Goal: Task Accomplishment & Management: Use online tool/utility

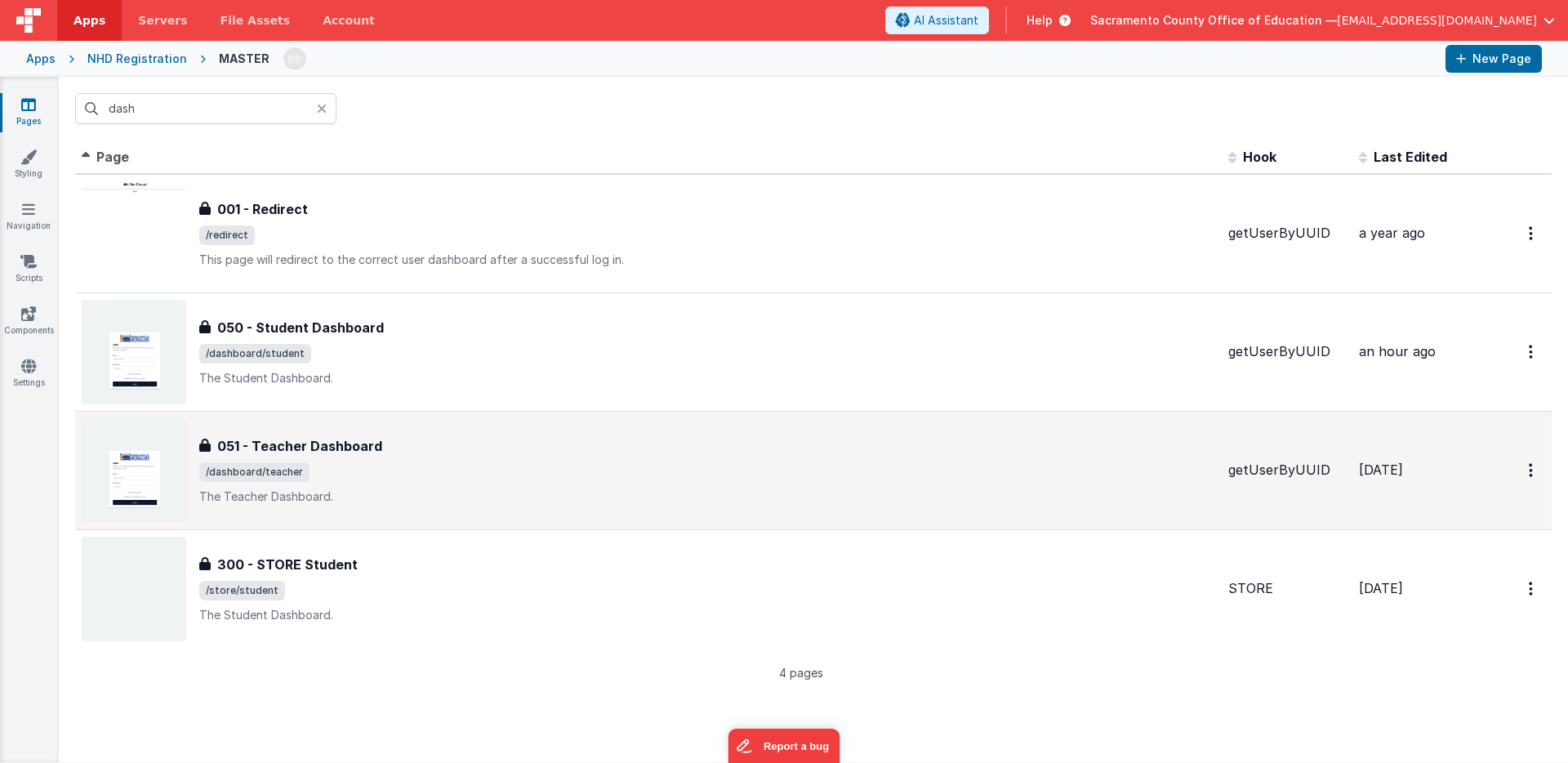
click at [344, 442] on h3 "051 - Teacher Dashboard" at bounding box center [299, 445] width 165 height 19
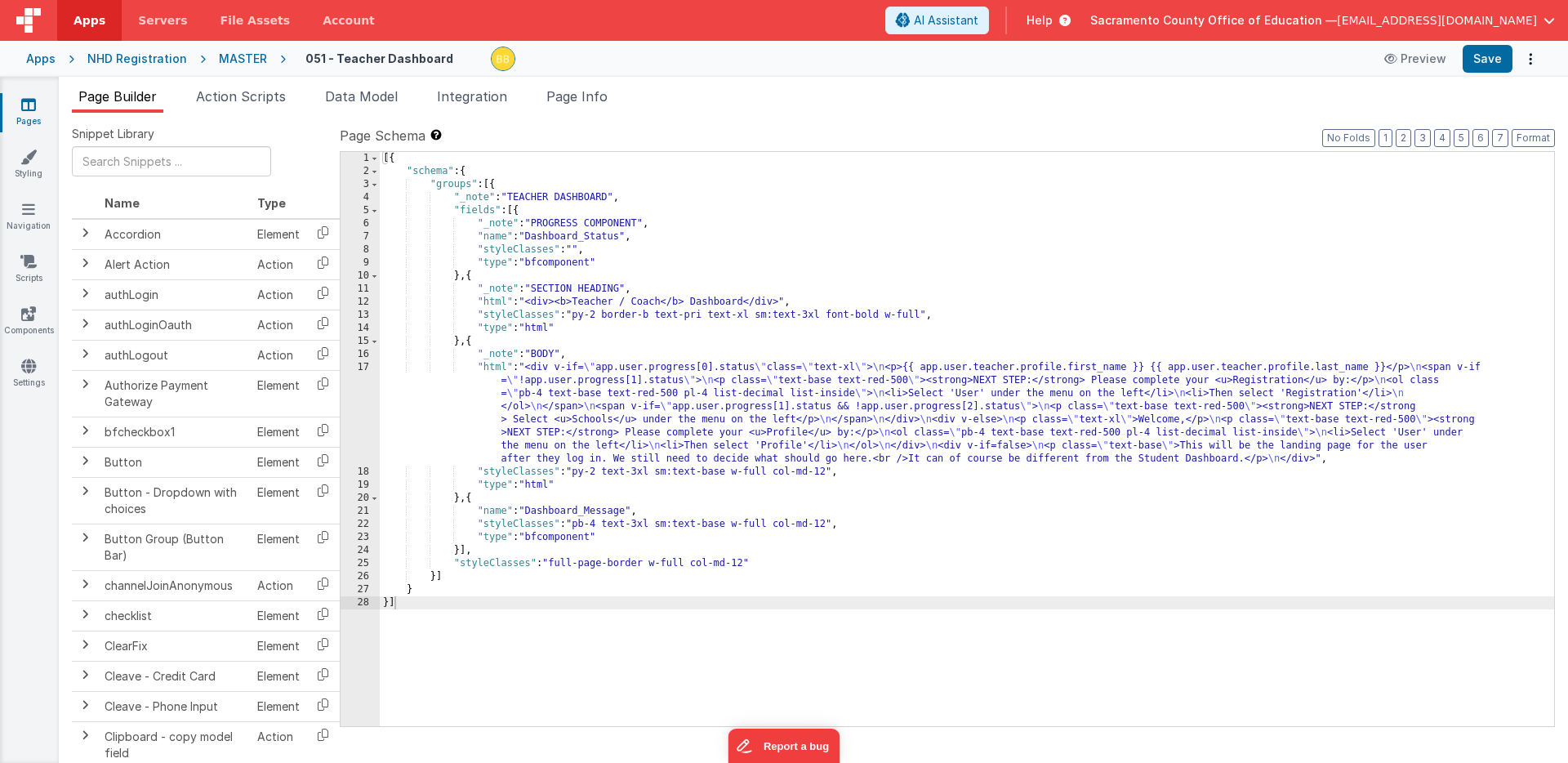
click at [247, 57] on div "MASTER" at bounding box center [243, 59] width 48 height 17
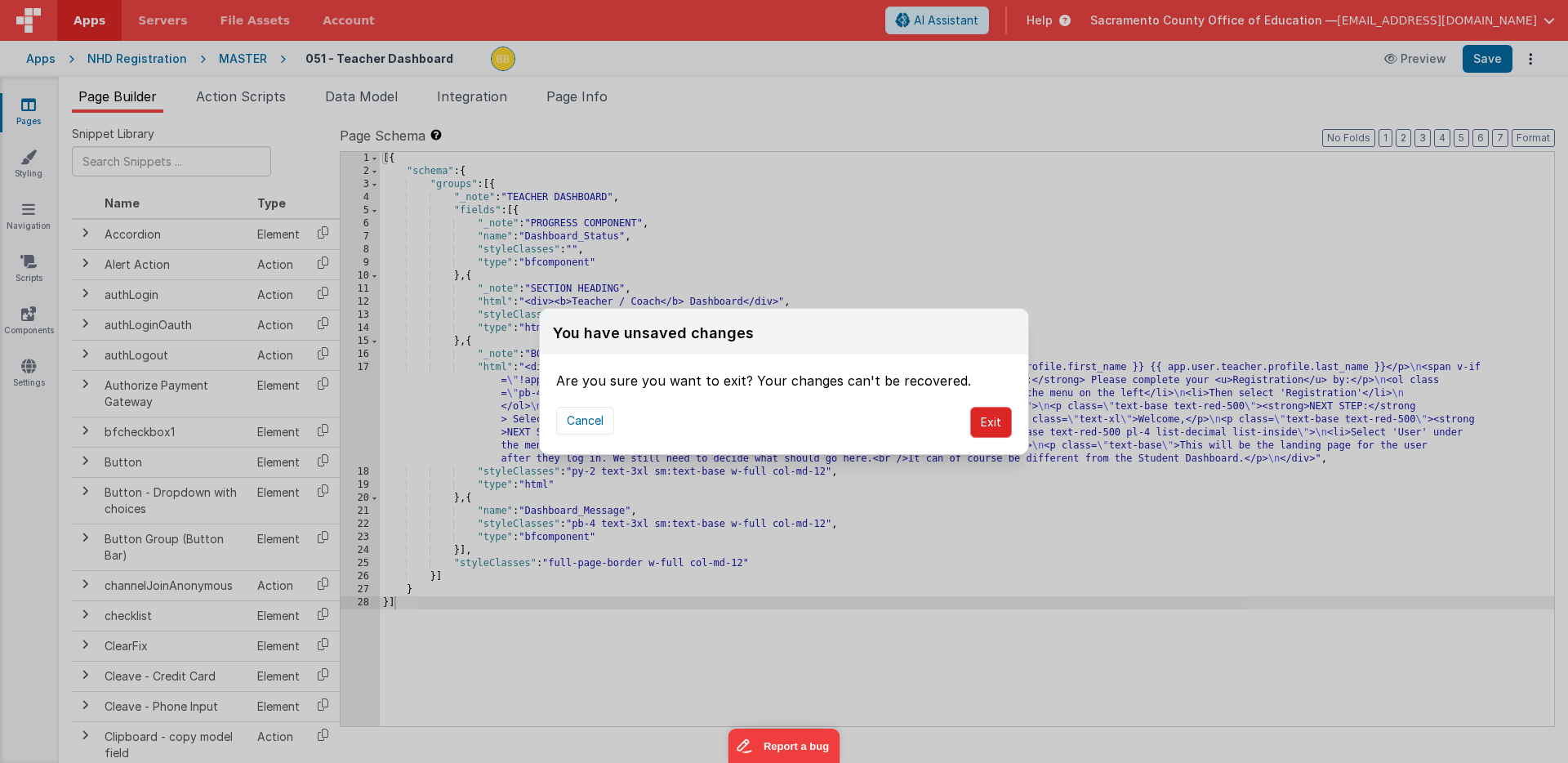
click at [995, 420] on button "Exit" at bounding box center [990, 422] width 41 height 31
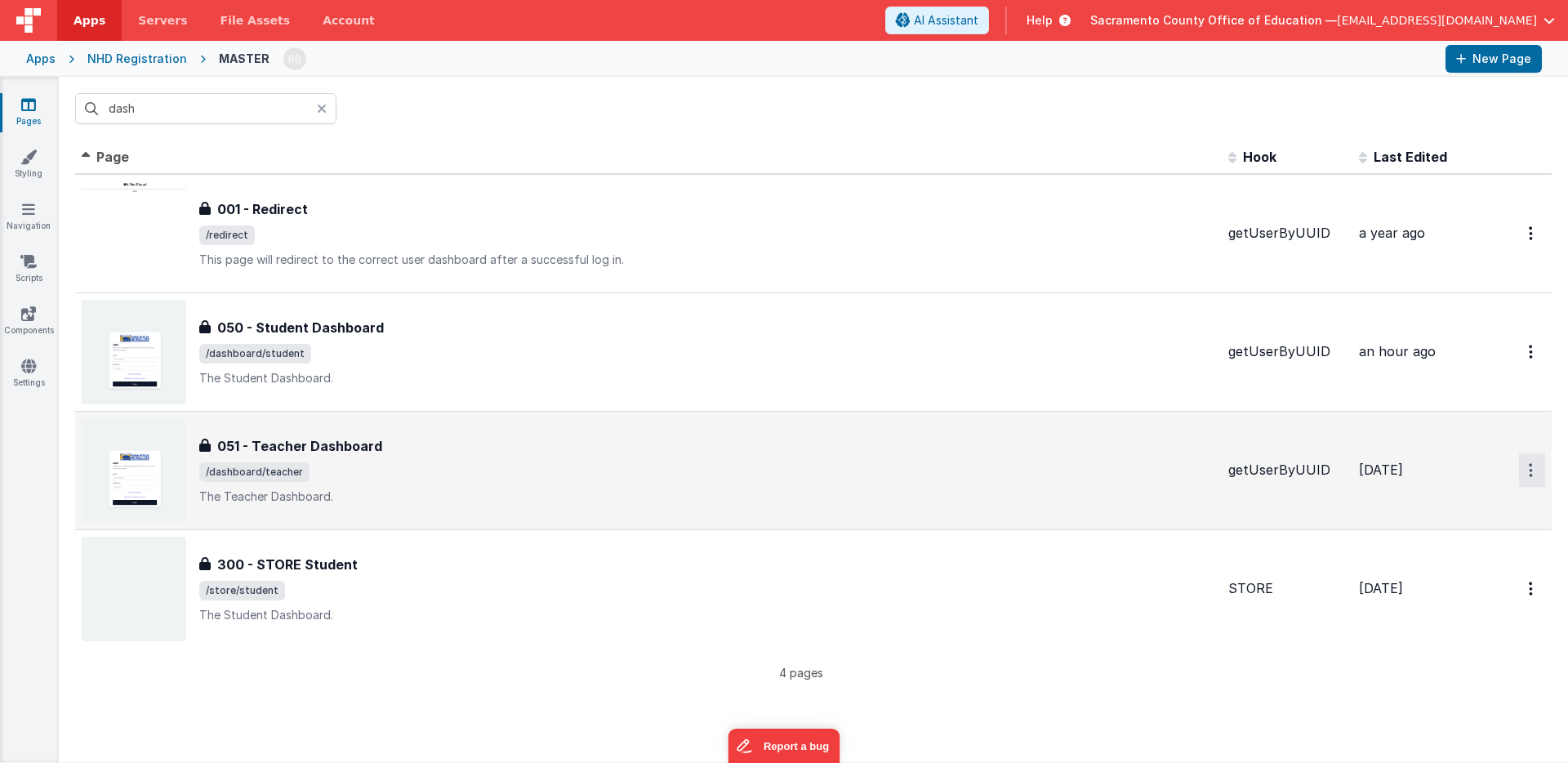
click at [1532, 240] on icon "Options" at bounding box center [1530, 233] width 4 height 14
click at [1453, 538] on link "Duplicate" at bounding box center [1473, 538] width 144 height 31
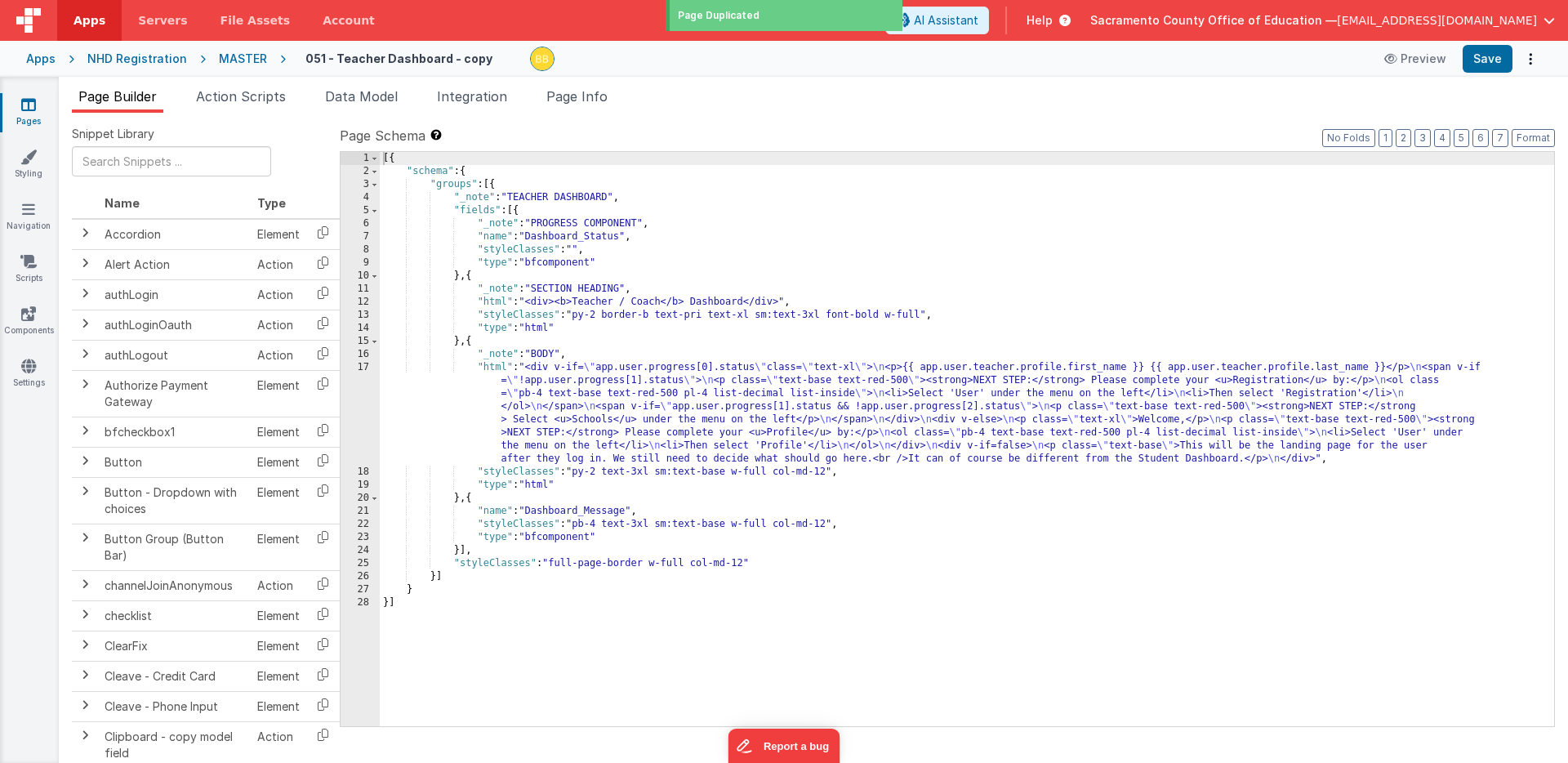
type input "FR_F786F66B-BE8E-B546-AF4B-38D421903713"
type textarea "The Teacher Dashboard."
type input "getUserByUUID"
checkbox input "true"
click at [416, 62] on h4 "051 - Teacher Dashboard - copy" at bounding box center [398, 58] width 187 height 12
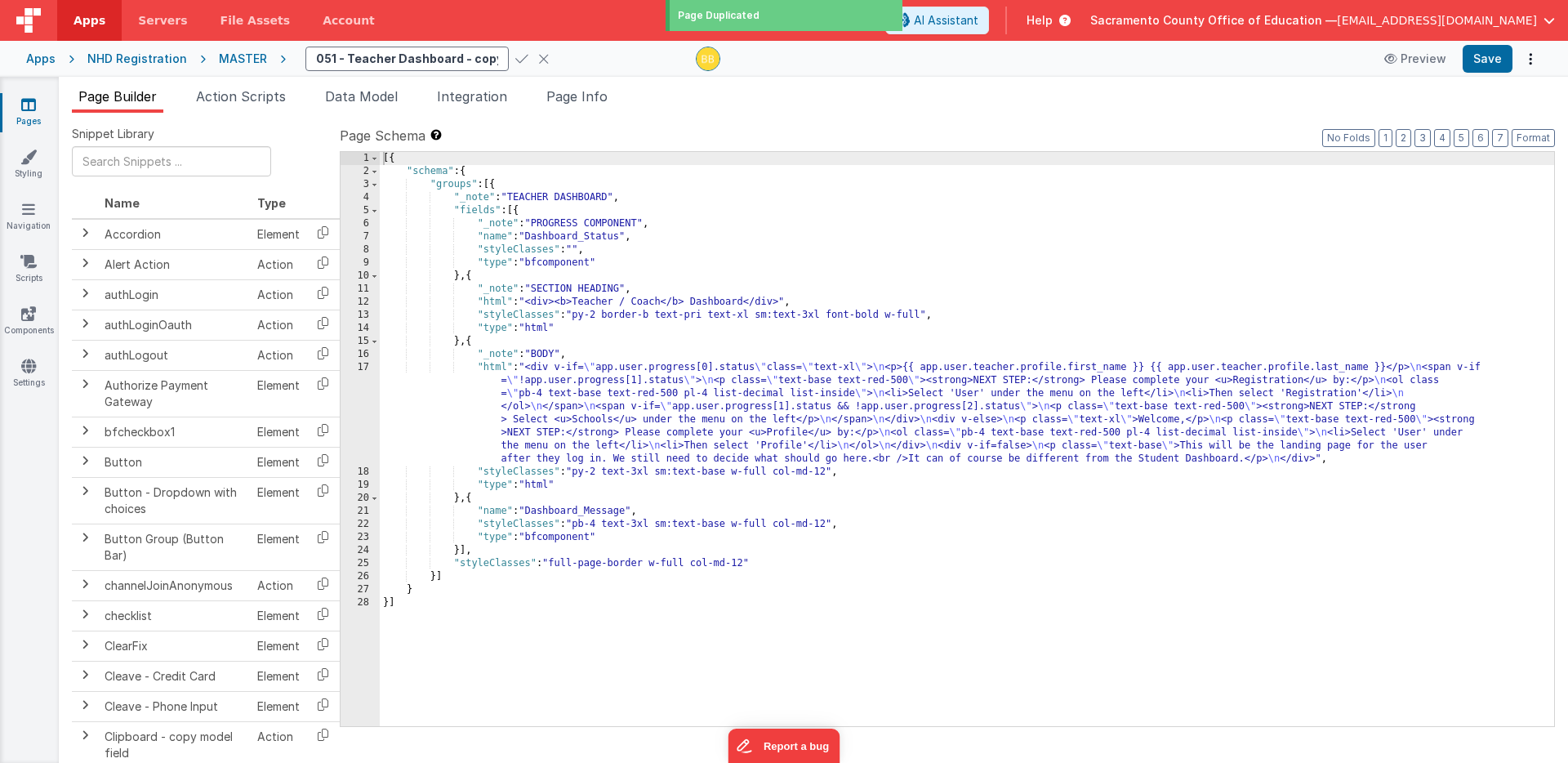
scroll to position [0, 40]
click at [330, 61] on input "051 - Teacher Dashboard - copy" at bounding box center [407, 59] width 203 height 25
drag, startPoint x: 434, startPoint y: 60, endPoint x: 475, endPoint y: 60, distance: 41.0
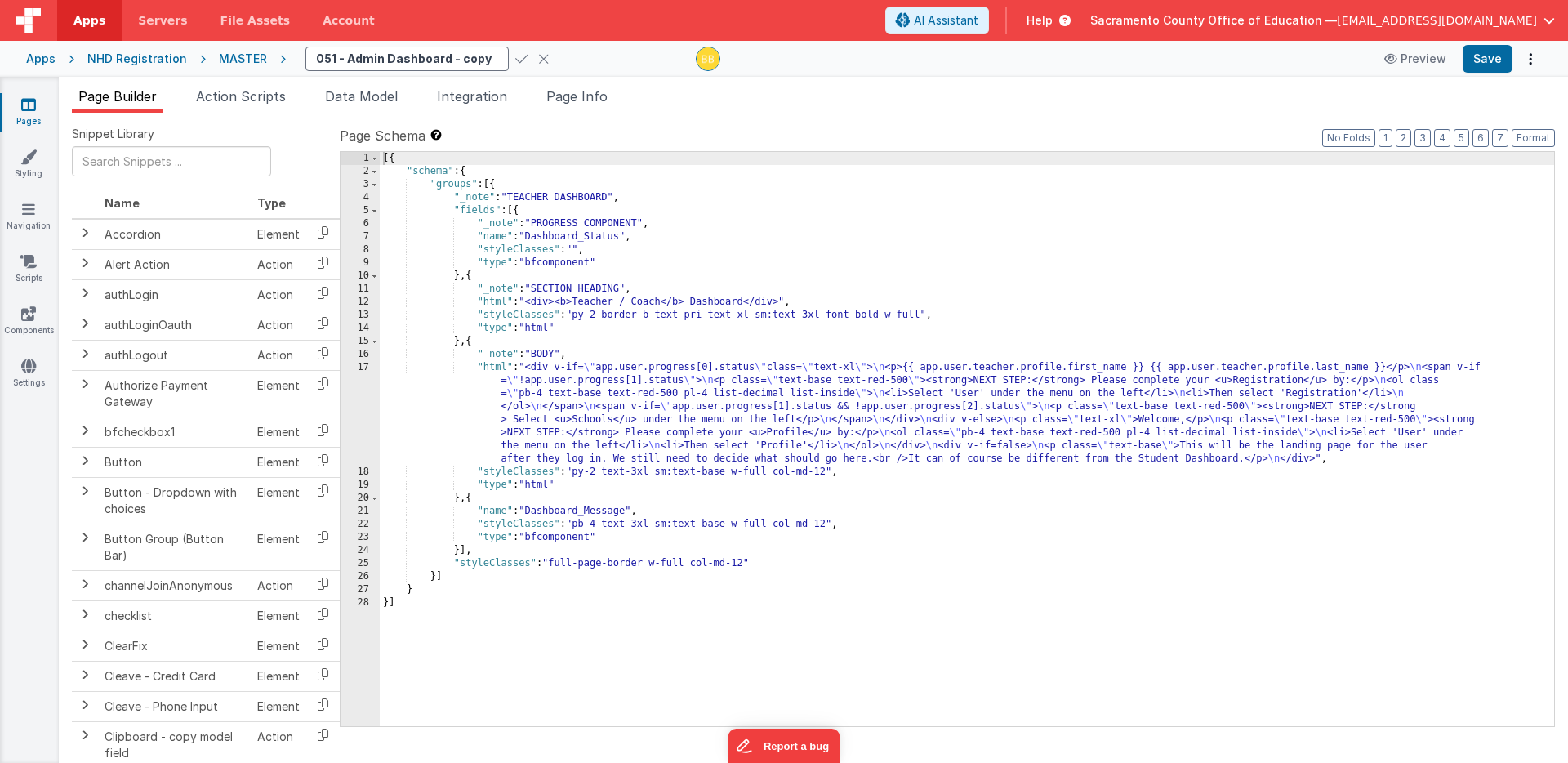
click at [475, 60] on div "051 - Admin Dashboard - copy" at bounding box center [494, 59] width 377 height 25
type input "051 - Admin Dashboard"
click at [515, 56] on icon at bounding box center [522, 58] width 13 height 23
click at [596, 92] on span "Page Info" at bounding box center [577, 97] width 62 height 17
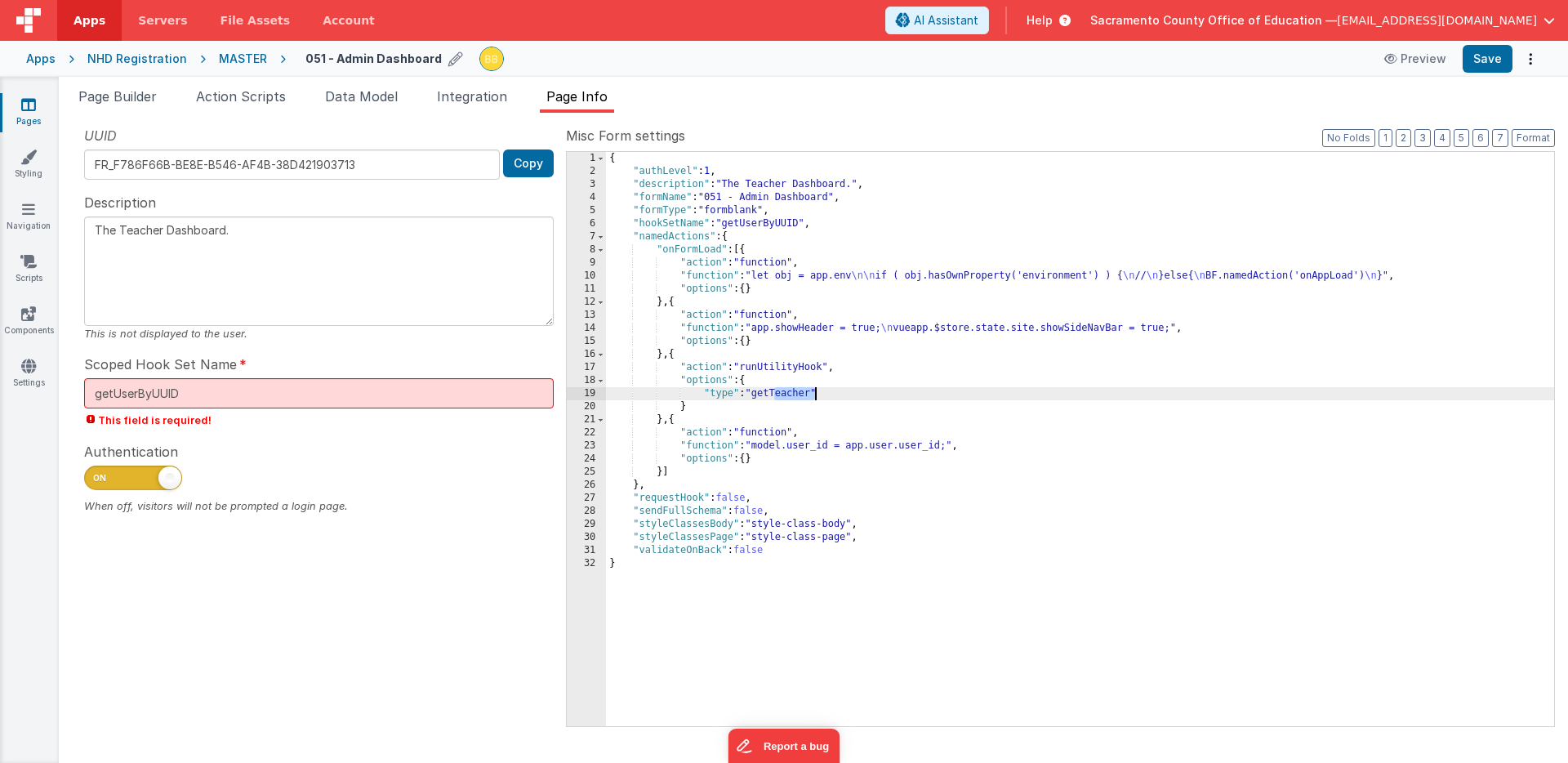
drag, startPoint x: 775, startPoint y: 395, endPoint x: 813, endPoint y: 393, distance: 38.1
click at [813, 393] on div "{ "authLevel" : 1 , "description" : "The Teacher Dashboard." , "formName" : "05…" at bounding box center [1080, 452] width 948 height 600
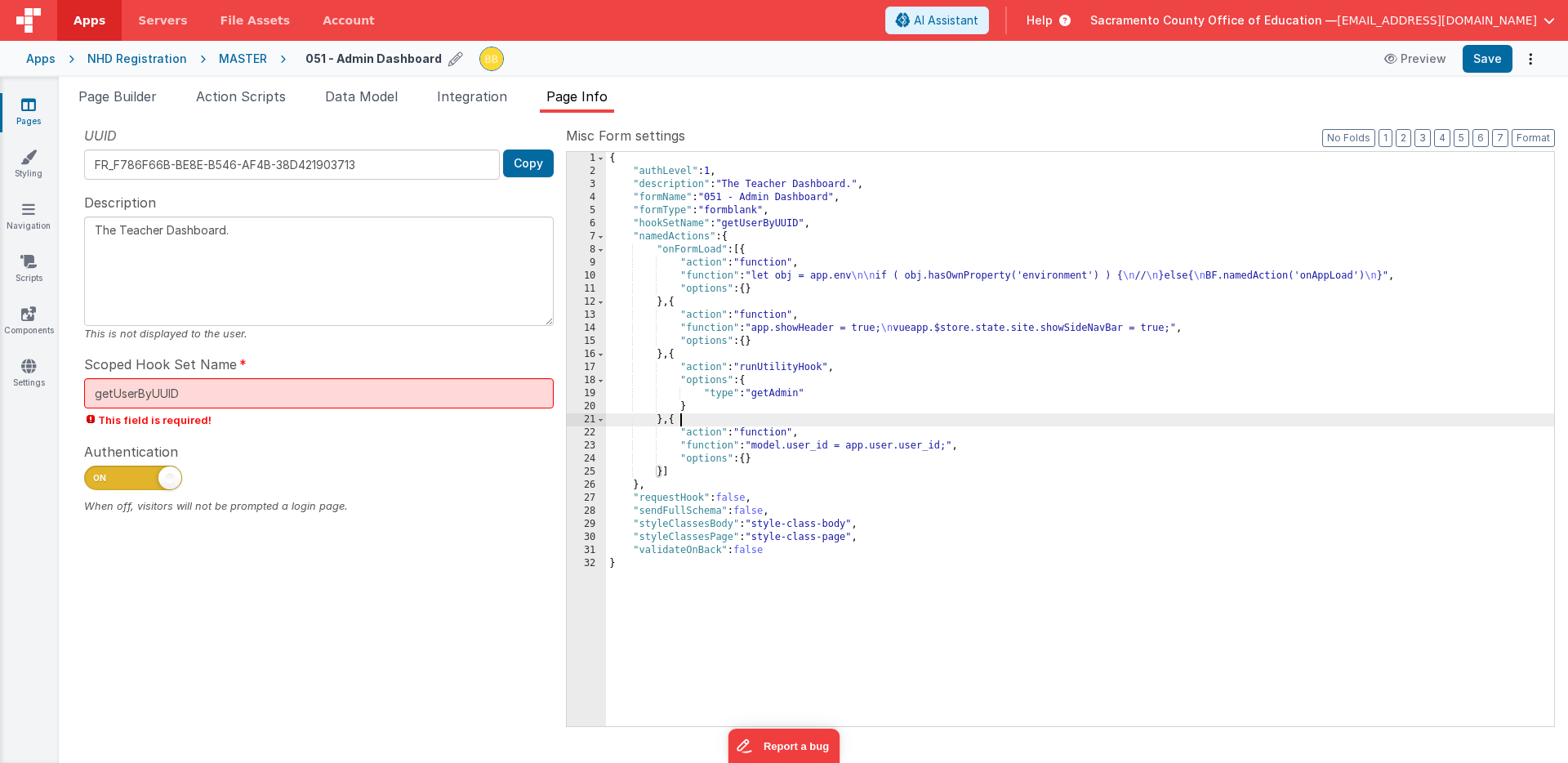
click at [741, 418] on div "{ "authLevel" : 1 , "description" : "The Teacher Dashboard." , "formName" : "05…" at bounding box center [1080, 452] width 948 height 600
click at [316, 394] on input "getUserByUUID" at bounding box center [318, 393] width 469 height 30
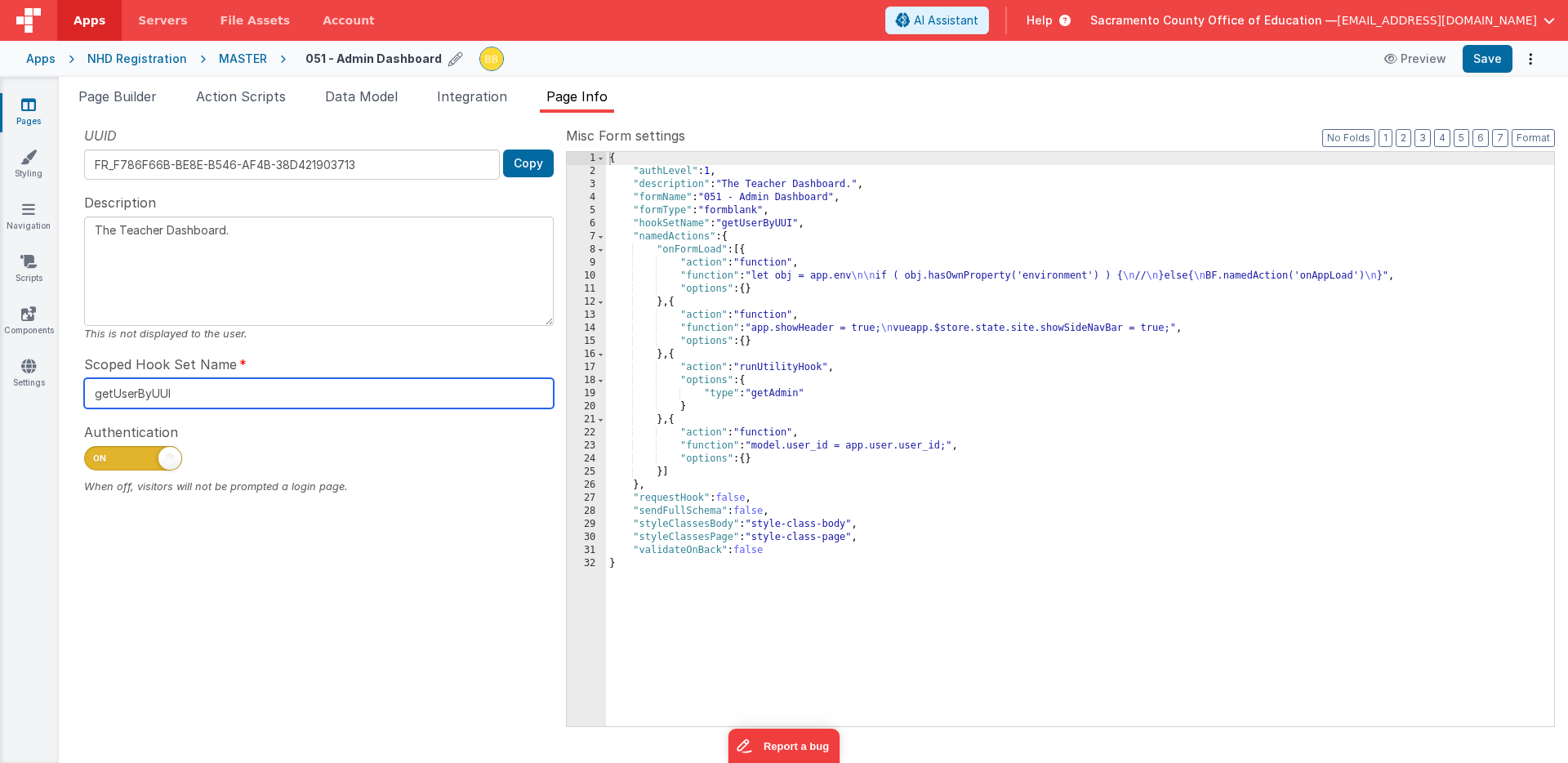
type input "getUserByUUID"
click at [396, 354] on div "Scoped Hook Set Name getUserByUUID" at bounding box center [318, 381] width 469 height 54
click at [768, 185] on div "{ "authLevel" : 1 , "description" : "The Teacher Dashboard." , "formName" : "05…" at bounding box center [1080, 452] width 948 height 600
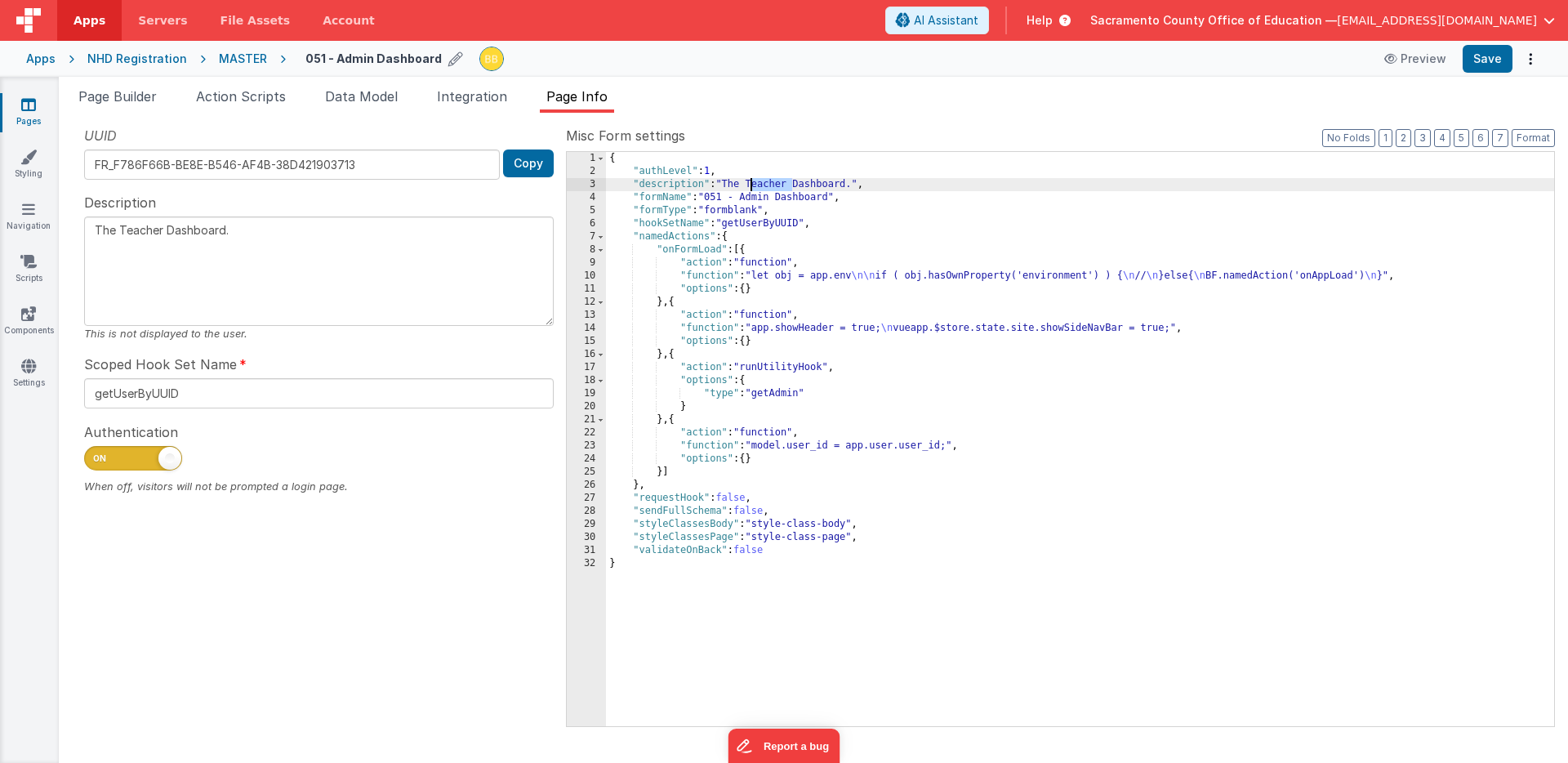
click at [768, 185] on div "{ "authLevel" : 1 , "description" : "The Teacher Dashboard." , "formName" : "05…" at bounding box center [1080, 452] width 948 height 600
type textarea "The A Dashboard."
type textarea "The Ad Dashboard."
type textarea "The Adm Dashboard."
type textarea "The Admi Dashboard."
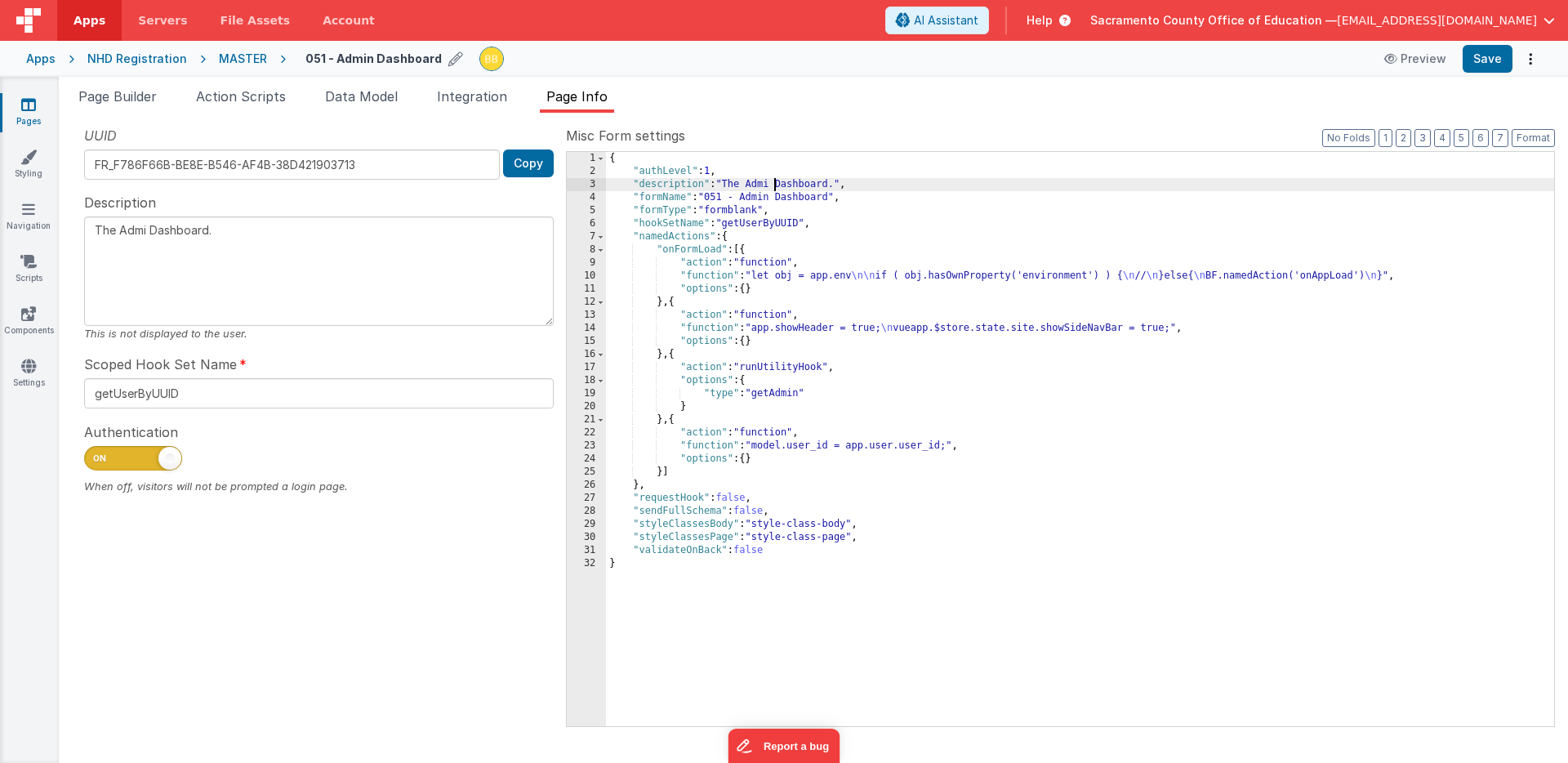
type textarea "The Admin Dashboard."
click at [121, 93] on span "Page Builder" at bounding box center [117, 97] width 78 height 17
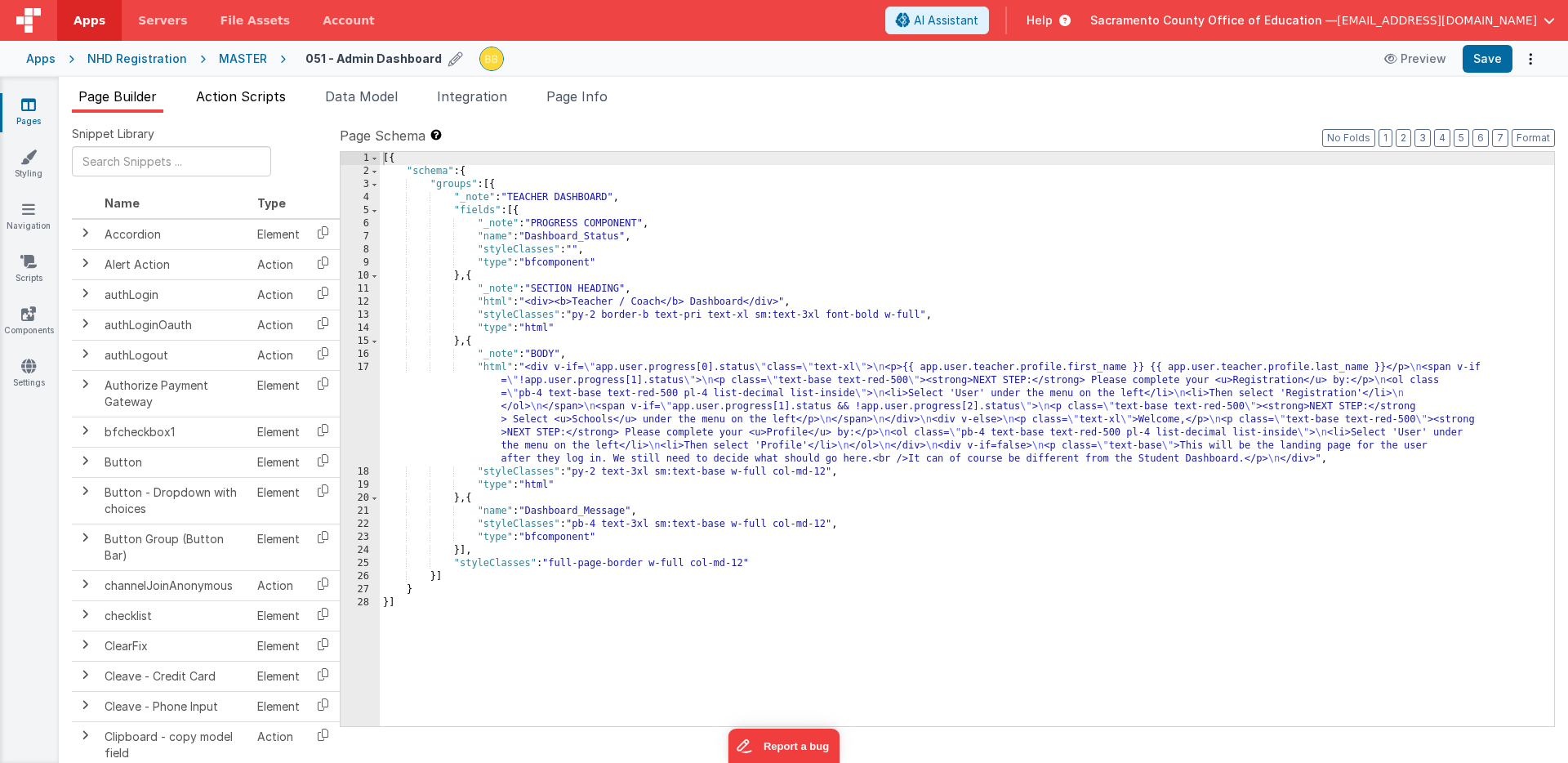
click at [228, 95] on span "Action Scripts" at bounding box center [241, 97] width 90 height 17
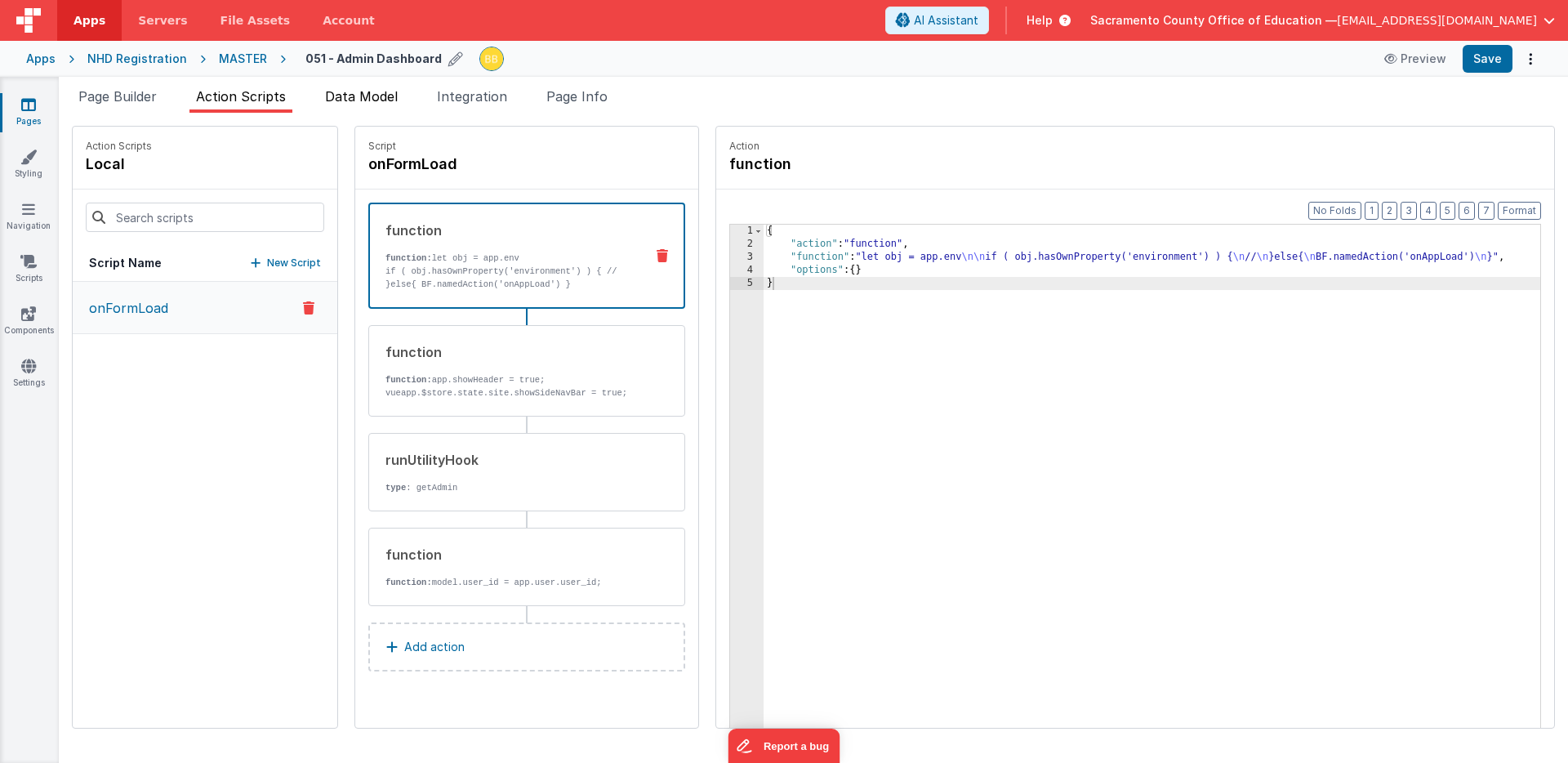
click at [375, 98] on span "Data Model" at bounding box center [361, 97] width 73 height 17
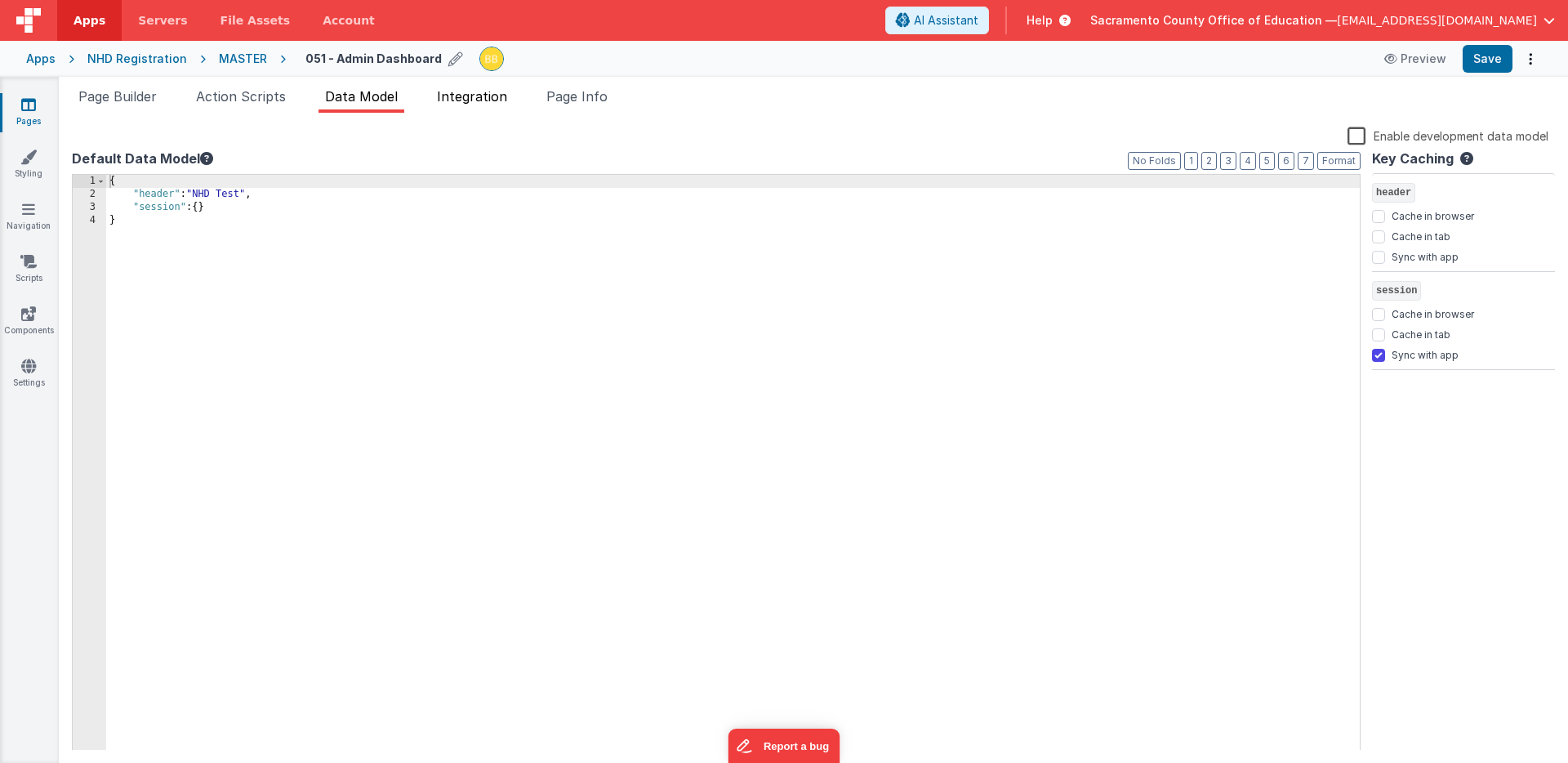
click at [483, 91] on span "Integration" at bounding box center [472, 97] width 70 height 17
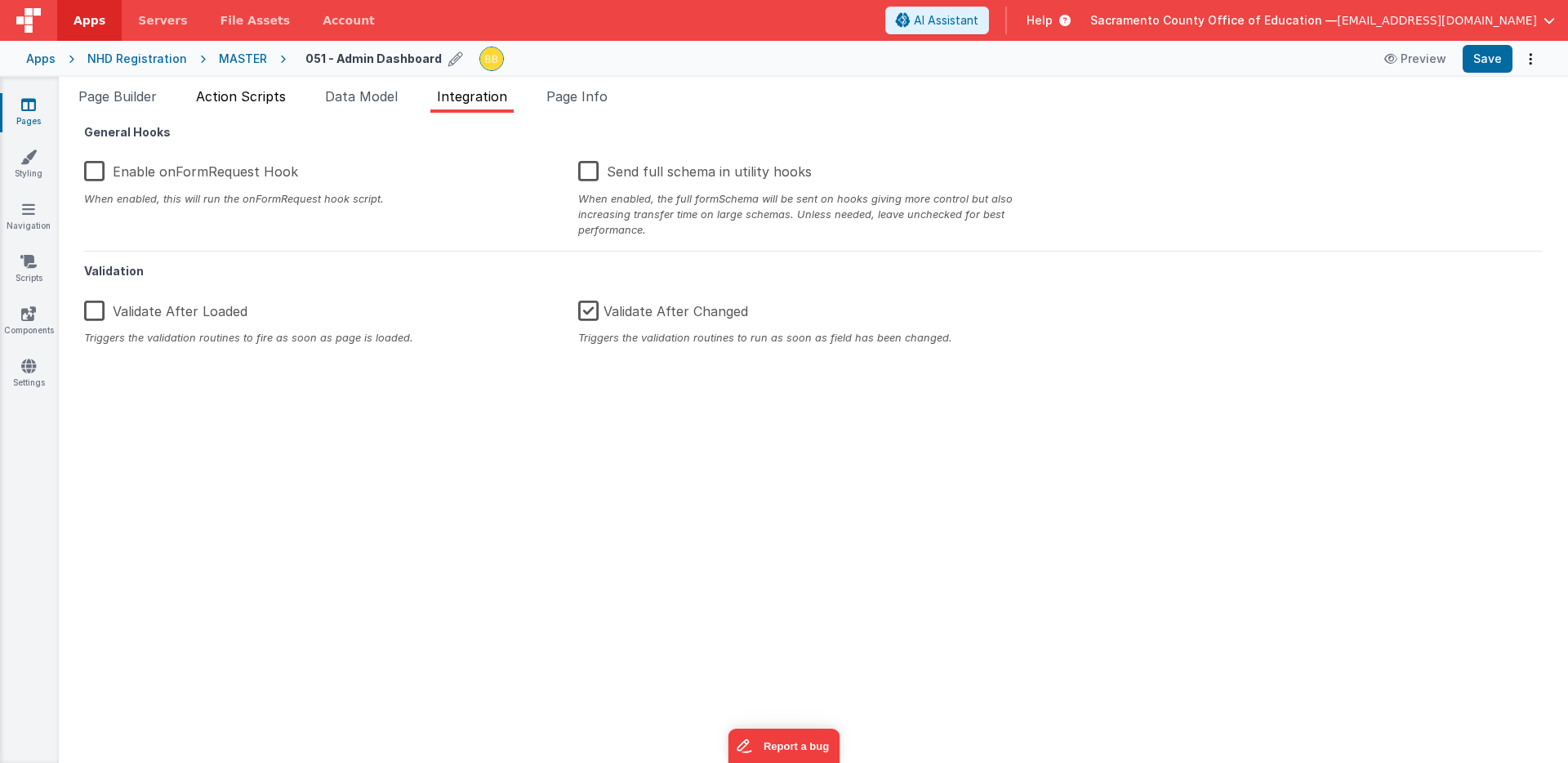
click at [258, 93] on span "Action Scripts" at bounding box center [241, 97] width 90 height 17
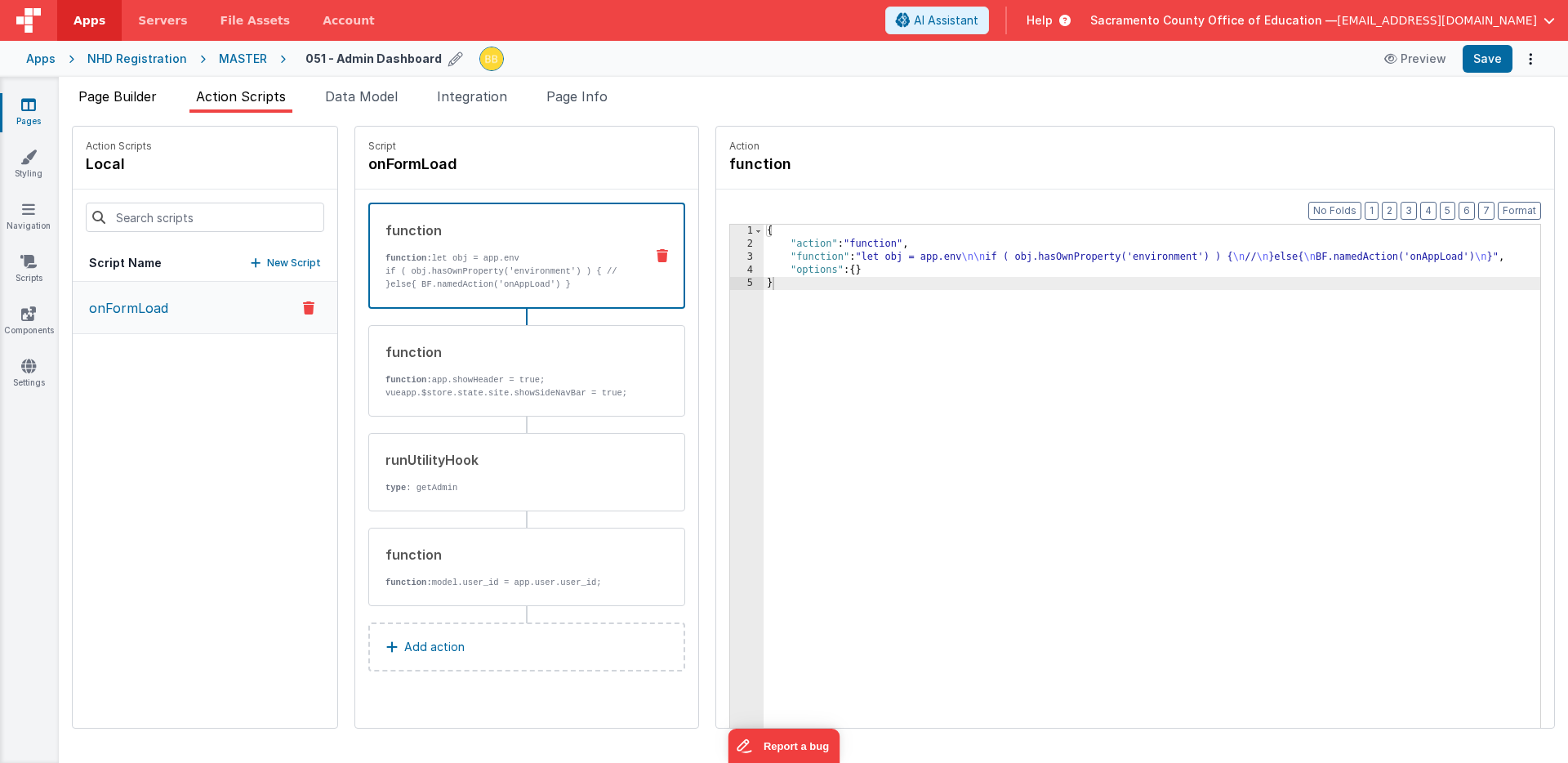
click at [135, 96] on span "Page Builder" at bounding box center [117, 97] width 78 height 17
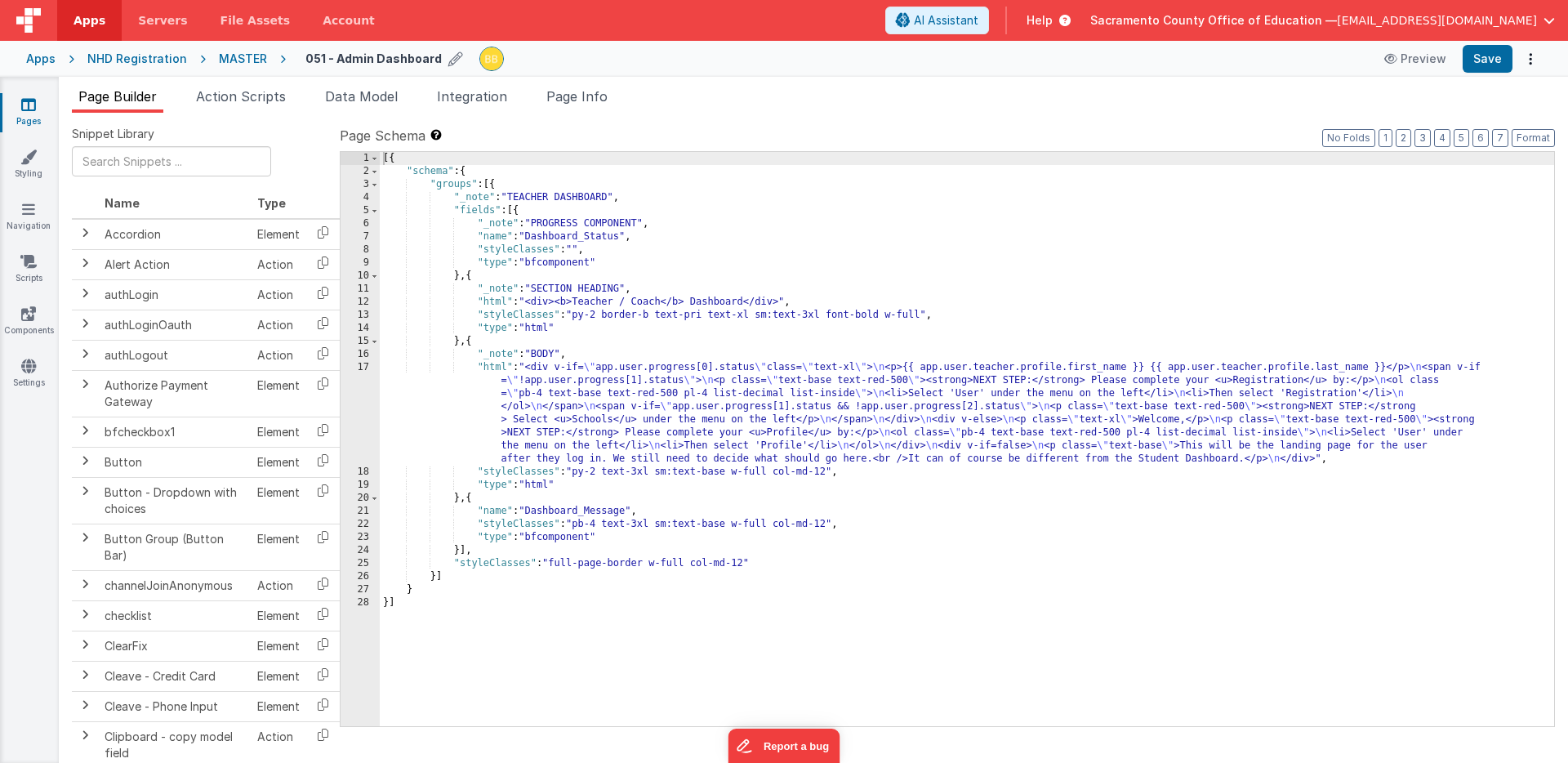
click at [537, 196] on div "[{ "schema" : { "groups" : [{ "_note" : "TEACHER DASHBOARD" , "fields" : [{ "_n…" at bounding box center [967, 452] width 1174 height 600
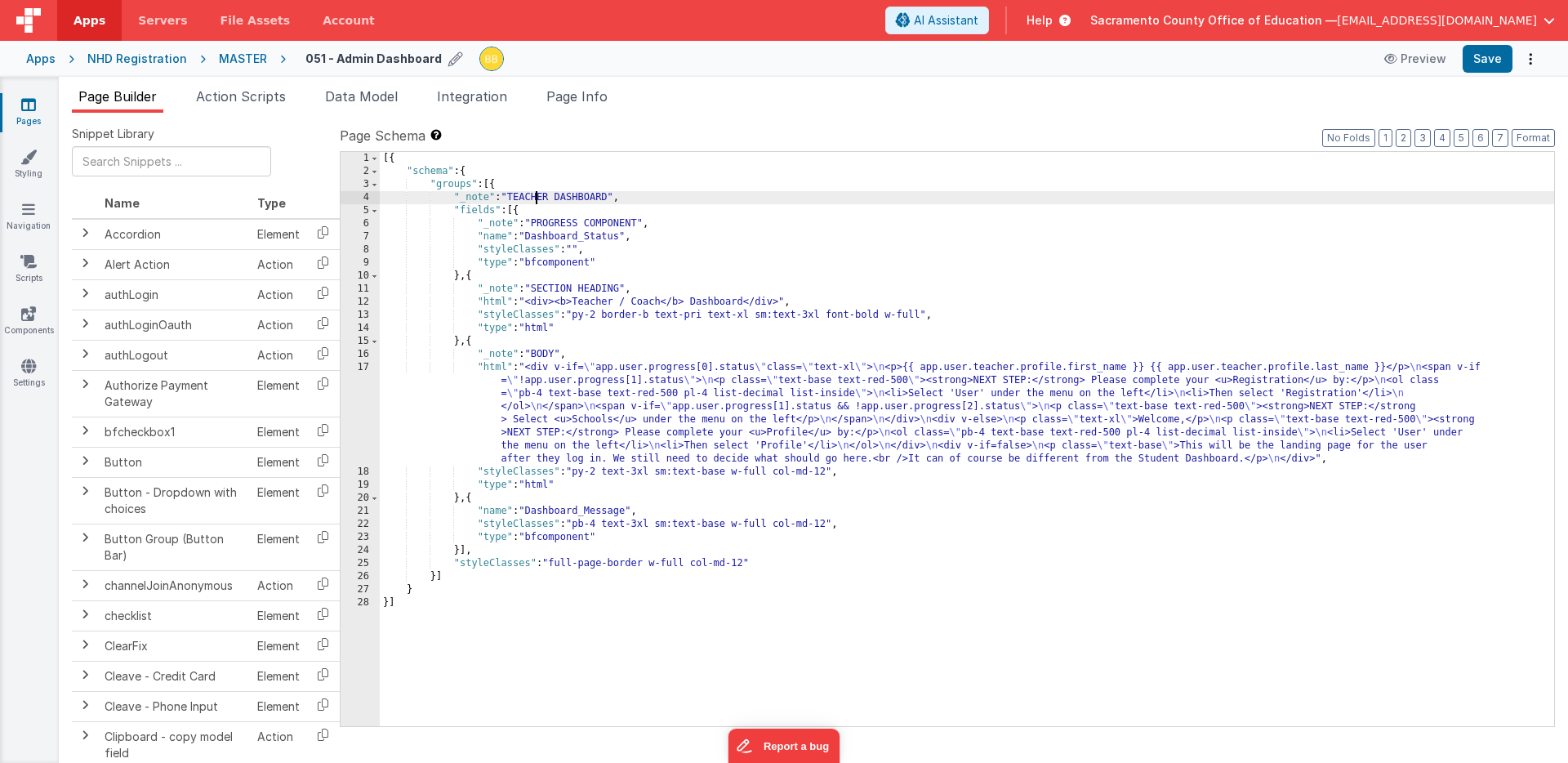
click at [538, 196] on div "[{ "schema" : { "groups" : [{ "_note" : "TEACHER DASHBOARD" , "fields" : [{ "_n…" at bounding box center [967, 452] width 1174 height 600
click at [508, 237] on div "[{ "schema" : { "groups" : [{ "_note" : "ADMIN DASHBOARD" , "fields" : [{ "_not…" at bounding box center [967, 452] width 1174 height 600
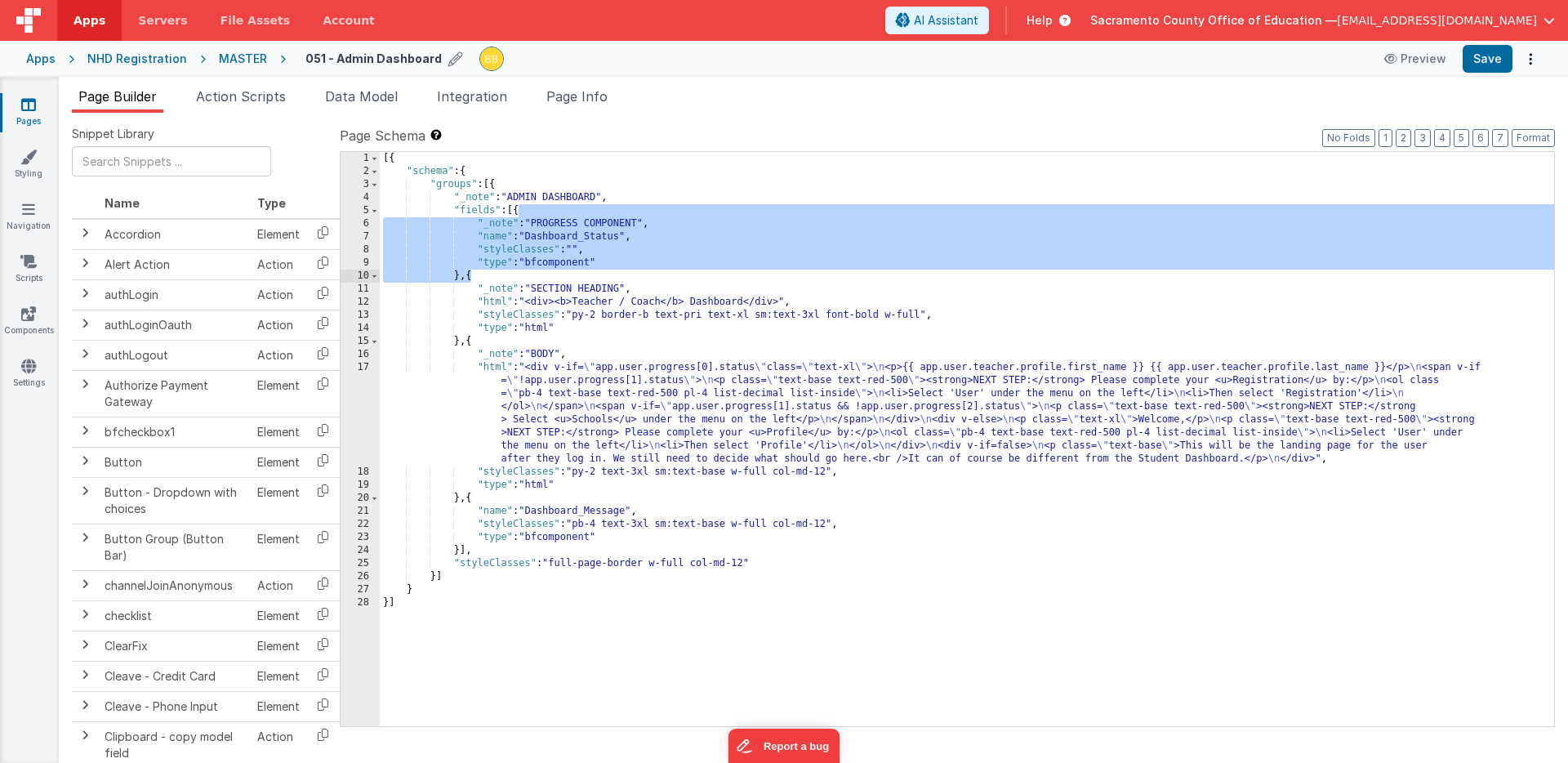
drag, startPoint x: 519, startPoint y: 209, endPoint x: 470, endPoint y: 271, distance: 79.0
click at [470, 271] on div "[{ "schema" : { "groups" : [{ "_note" : "ADMIN DASHBOARD" , "fields" : [{ "_not…" at bounding box center [967, 452] width 1174 height 600
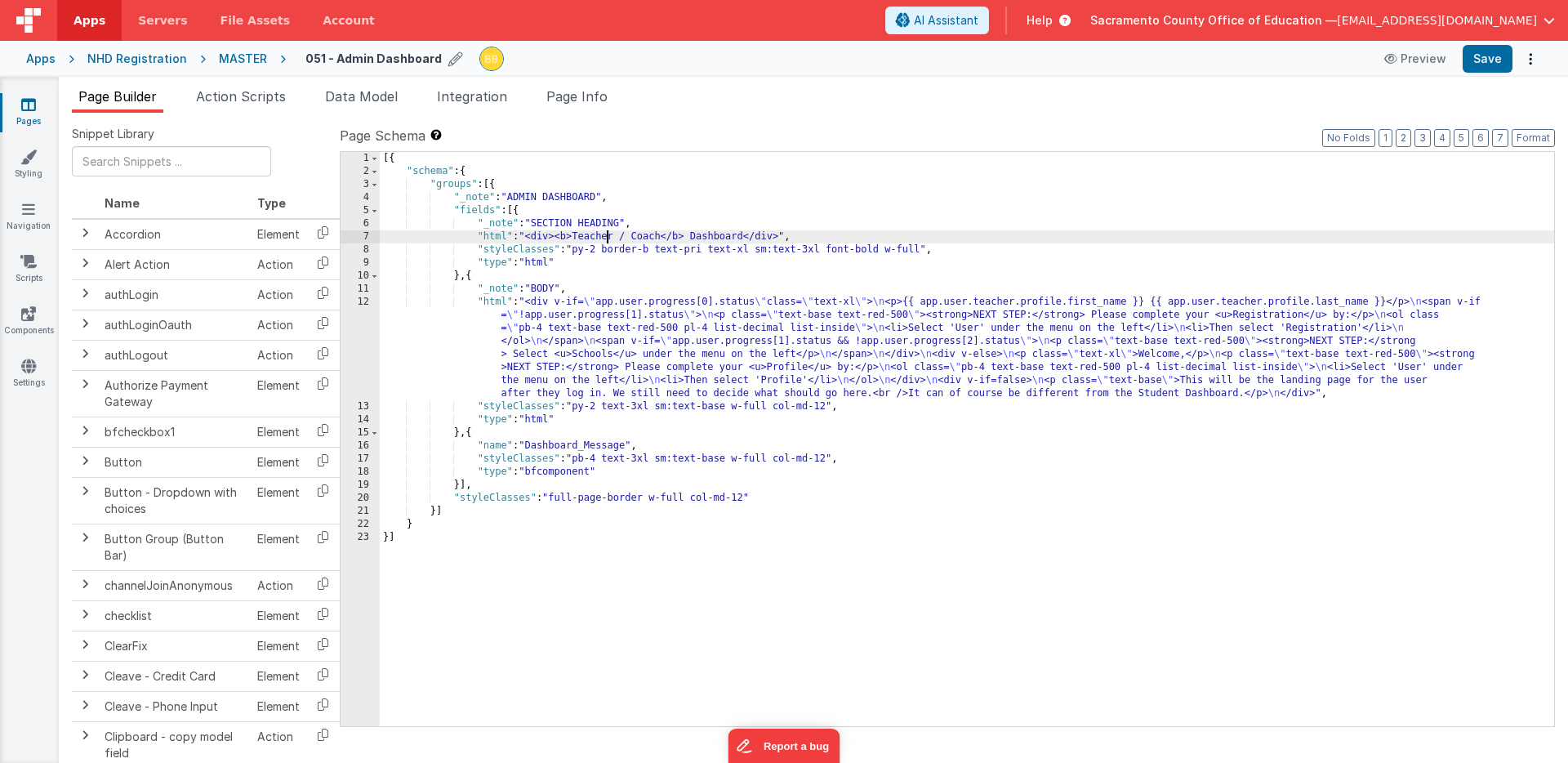
click at [606, 241] on div "[{ "schema" : { "groups" : [{ "_note" : "ADMIN DASHBOARD" , "fields" : [{ "_not…" at bounding box center [967, 452] width 1174 height 600
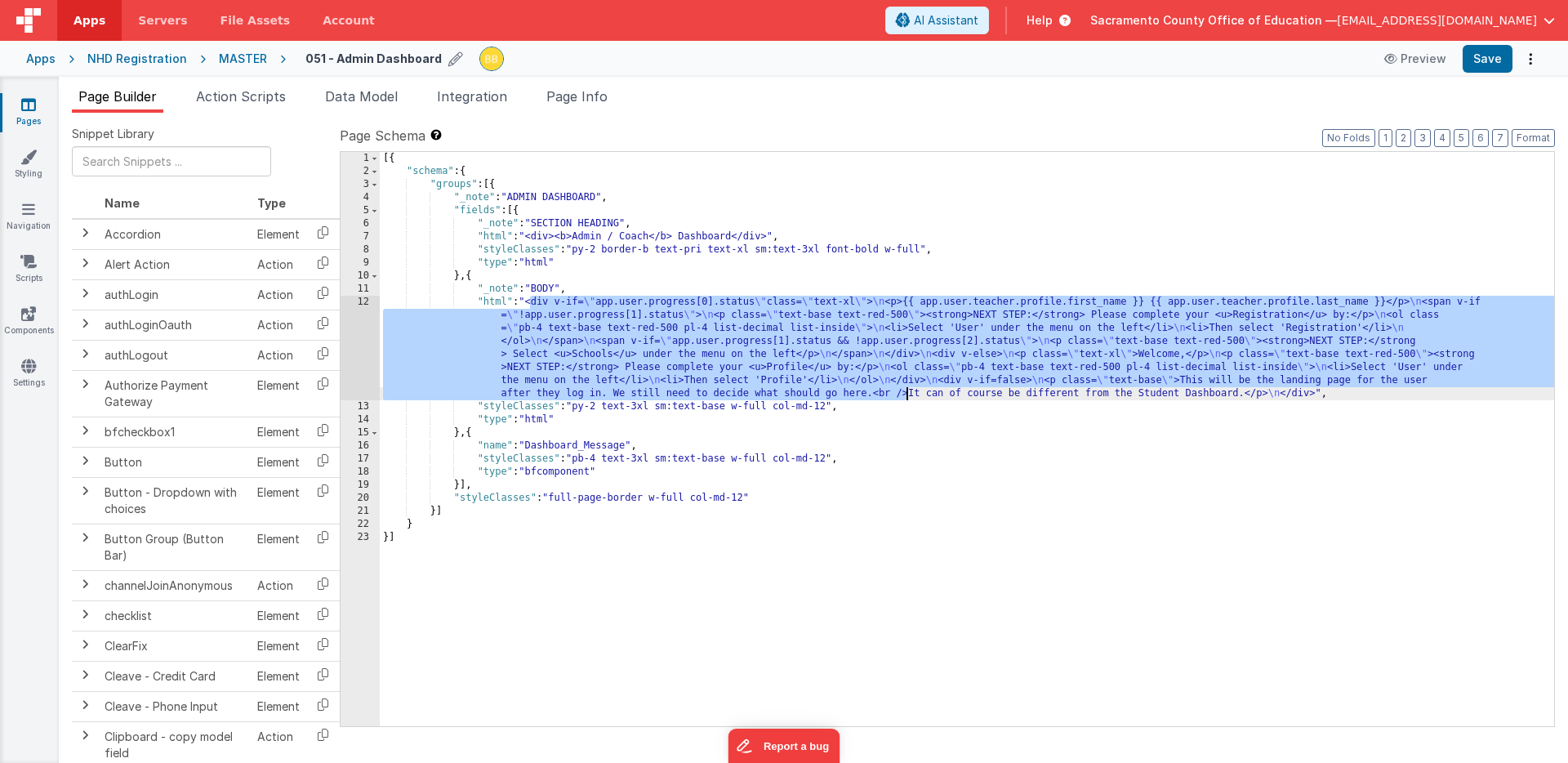
drag, startPoint x: 531, startPoint y: 302, endPoint x: 905, endPoint y: 396, distance: 385.6
click at [905, 396] on div "[{ "schema" : { "groups" : [{ "_note" : "ADMIN DASHBOARD" , "fields" : [{ "_not…" at bounding box center [967, 452] width 1174 height 600
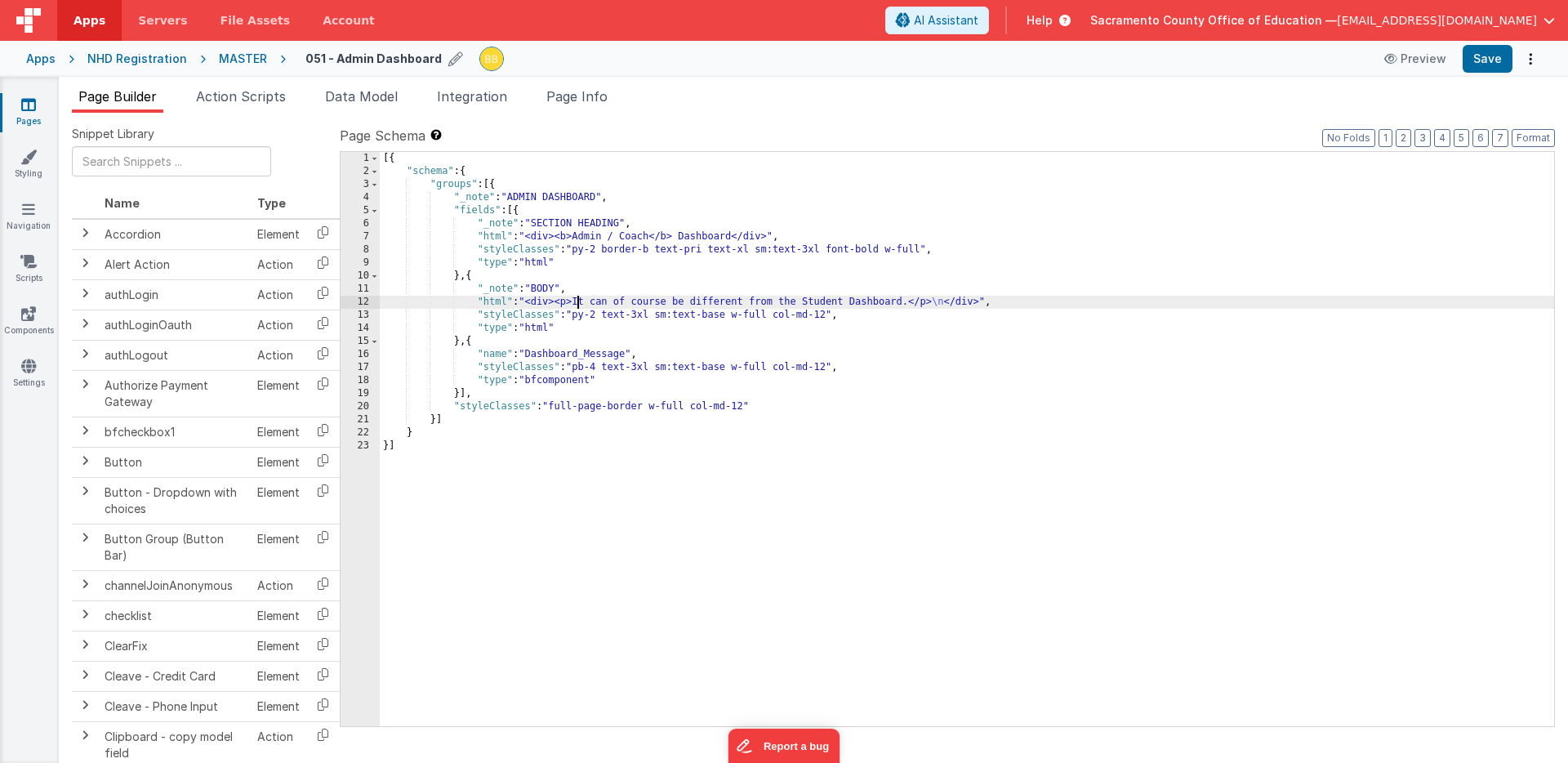
click at [559, 305] on div "[{ "schema" : { "groups" : [{ "_note" : "ADMIN DASHBOARD" , "fields" : [{ "_not…" at bounding box center [967, 452] width 1174 height 600
click at [589, 303] on div "[{ "schema" : { "groups" : [{ "_note" : "ADMIN DASHBOARD" , "fields" : [{ "_not…" at bounding box center [967, 452] width 1174 height 600
click at [592, 302] on div "[{ "schema" : { "groups" : [{ "_note" : "ADMIN DASHBOARD" , "fields" : [{ "_not…" at bounding box center [967, 452] width 1174 height 600
drag, startPoint x: 592, startPoint y: 302, endPoint x: 875, endPoint y: 304, distance: 283.0
click at [875, 304] on div "[{ "schema" : { "groups" : [{ "_note" : "ADMIN DASHBOARD" , "fields" : [{ "_not…" at bounding box center [967, 452] width 1174 height 600
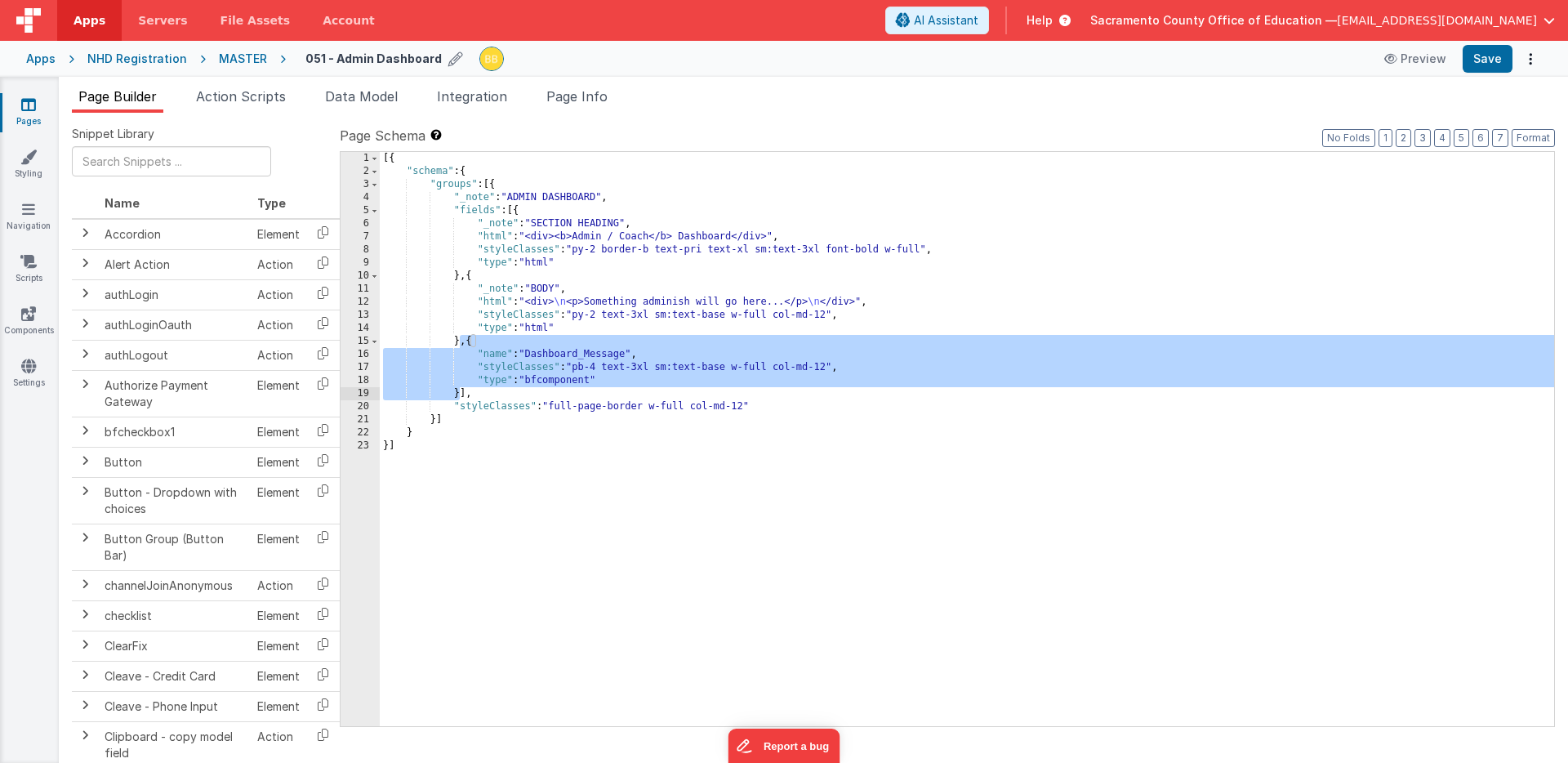
drag, startPoint x: 461, startPoint y: 343, endPoint x: 459, endPoint y: 389, distance: 46.0
click at [459, 389] on div "[{ "schema" : { "groups" : [{ "_note" : "ADMIN DASHBOARD" , "fields" : [{ "_not…" at bounding box center [967, 452] width 1174 height 600
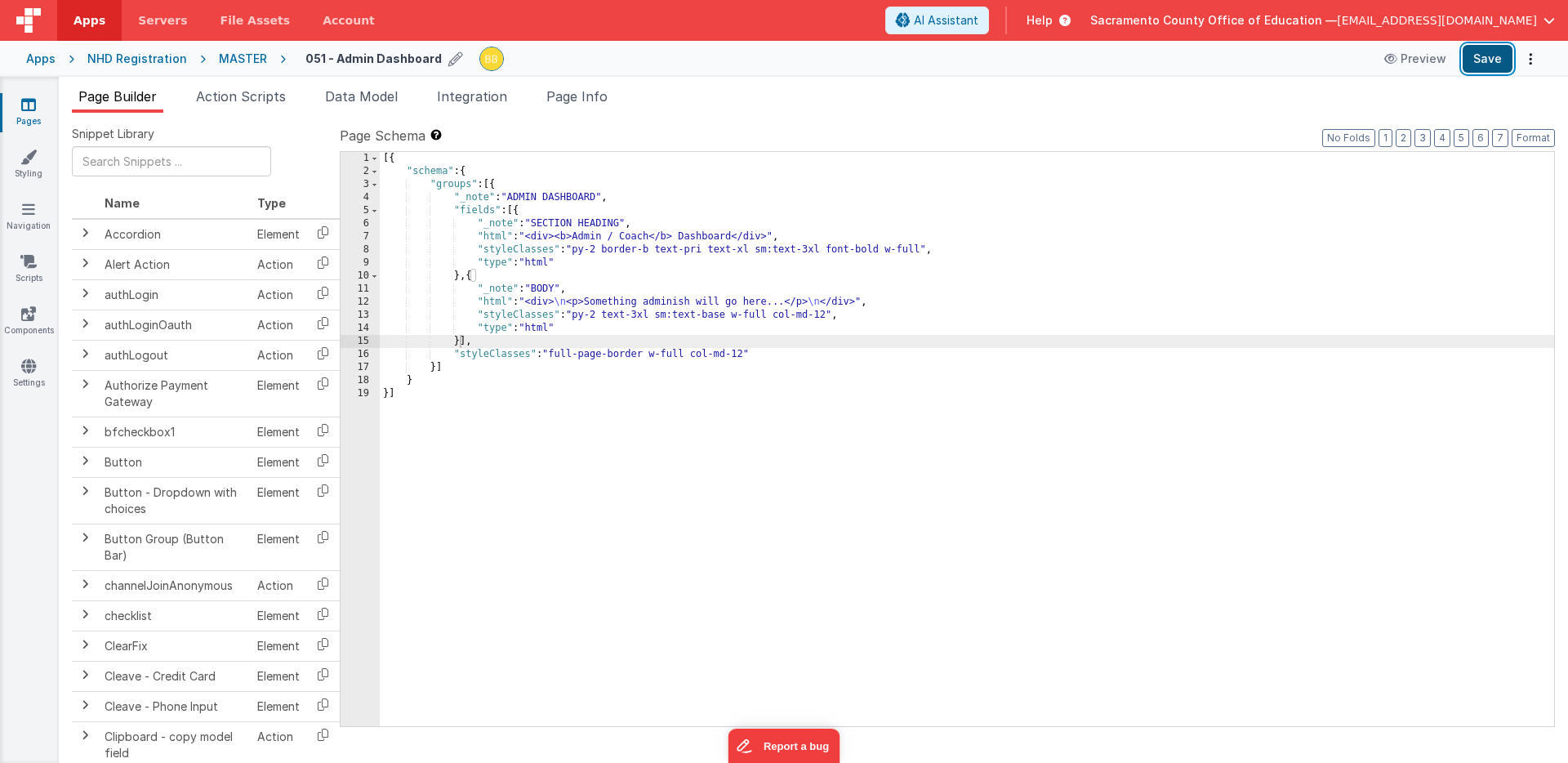
click at [1485, 57] on button "Save" at bounding box center [1488, 59] width 50 height 28
click at [29, 207] on icon at bounding box center [29, 209] width 13 height 17
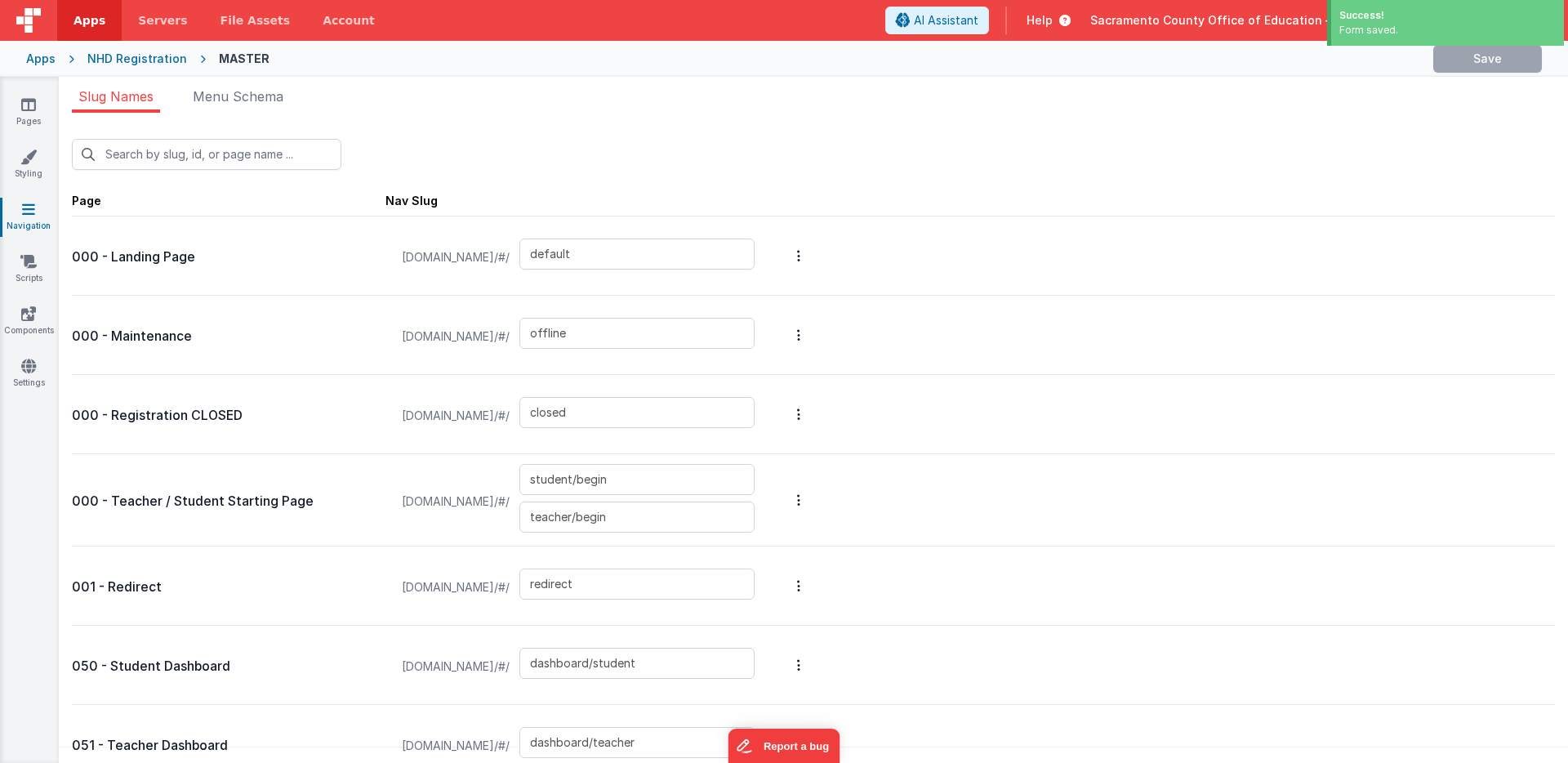
type input "dashboard/teacher"
type input "user/choose"
type input "user/profile"
type input "user/register/student/1"
type input "user/register/student/2"
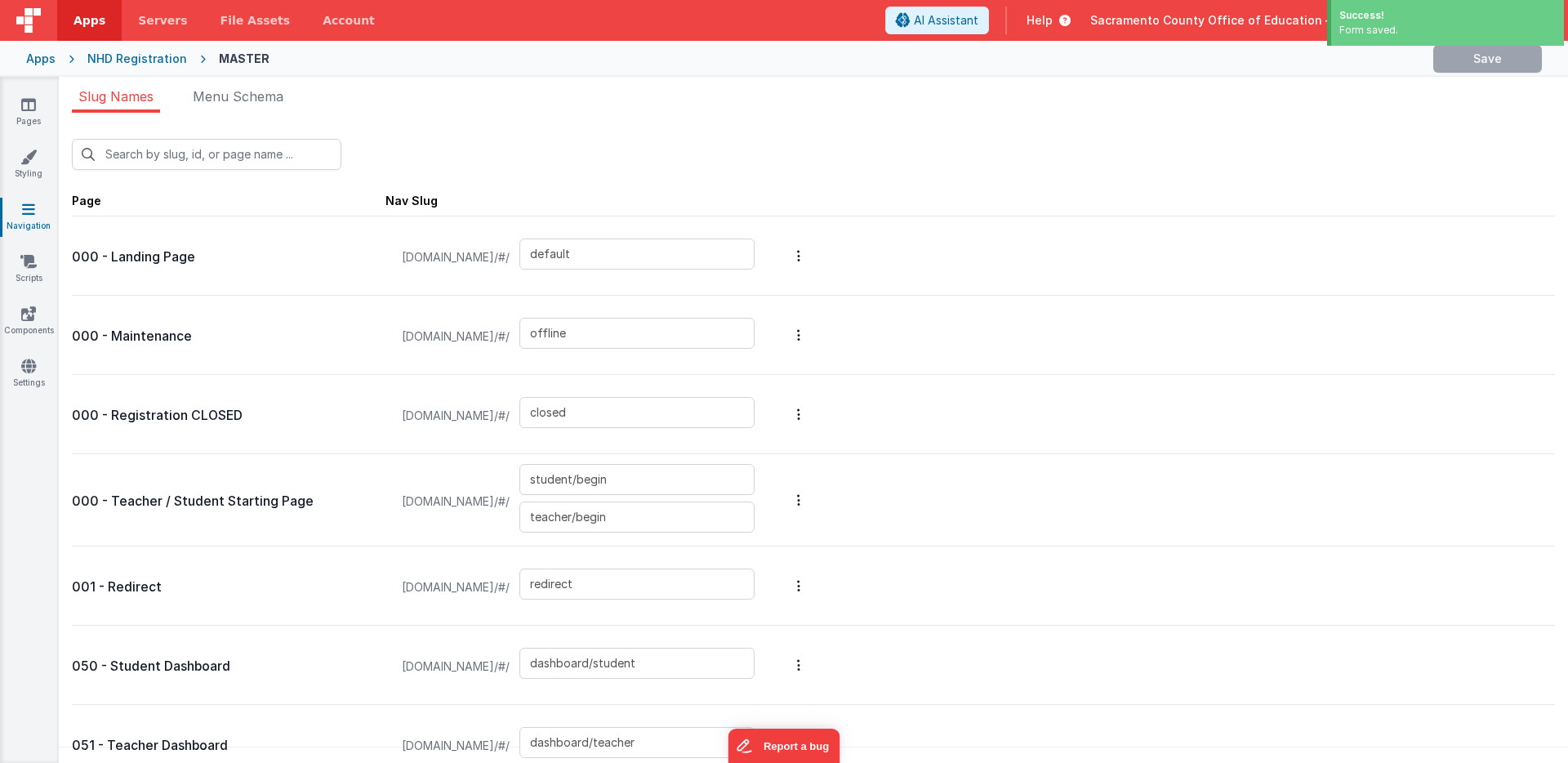
type input "user/register/student/3"
type input "user/register/student/4"
type input "user/register/student/5"
type input "school/modal"
type input "student/project/details"
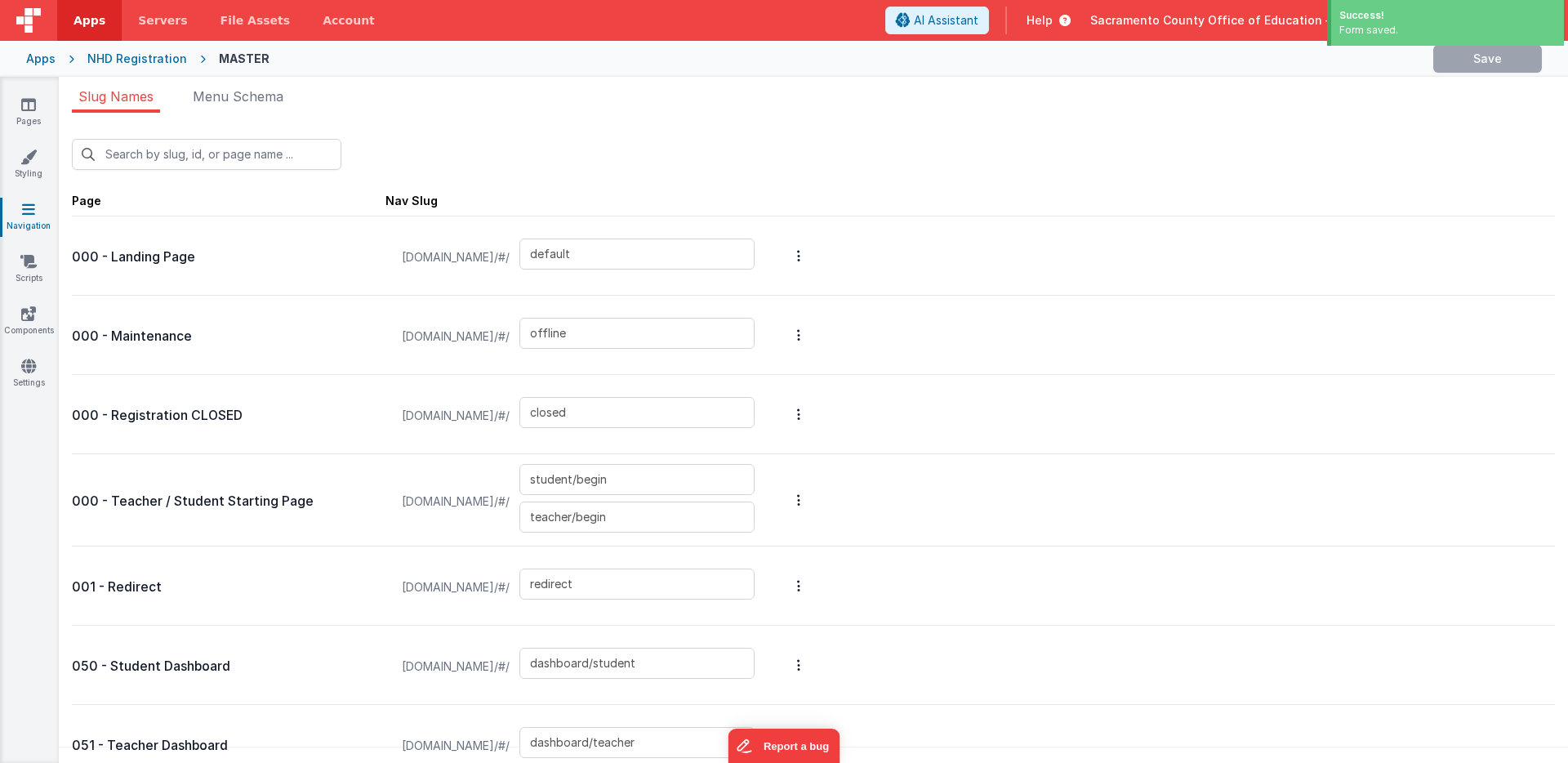
type input "user/register/teacher/1"
type input "user/register/teacher/2"
type input "user/register/teacher/3"
type input "user/register/teacher/4"
type input "teacher/schools"
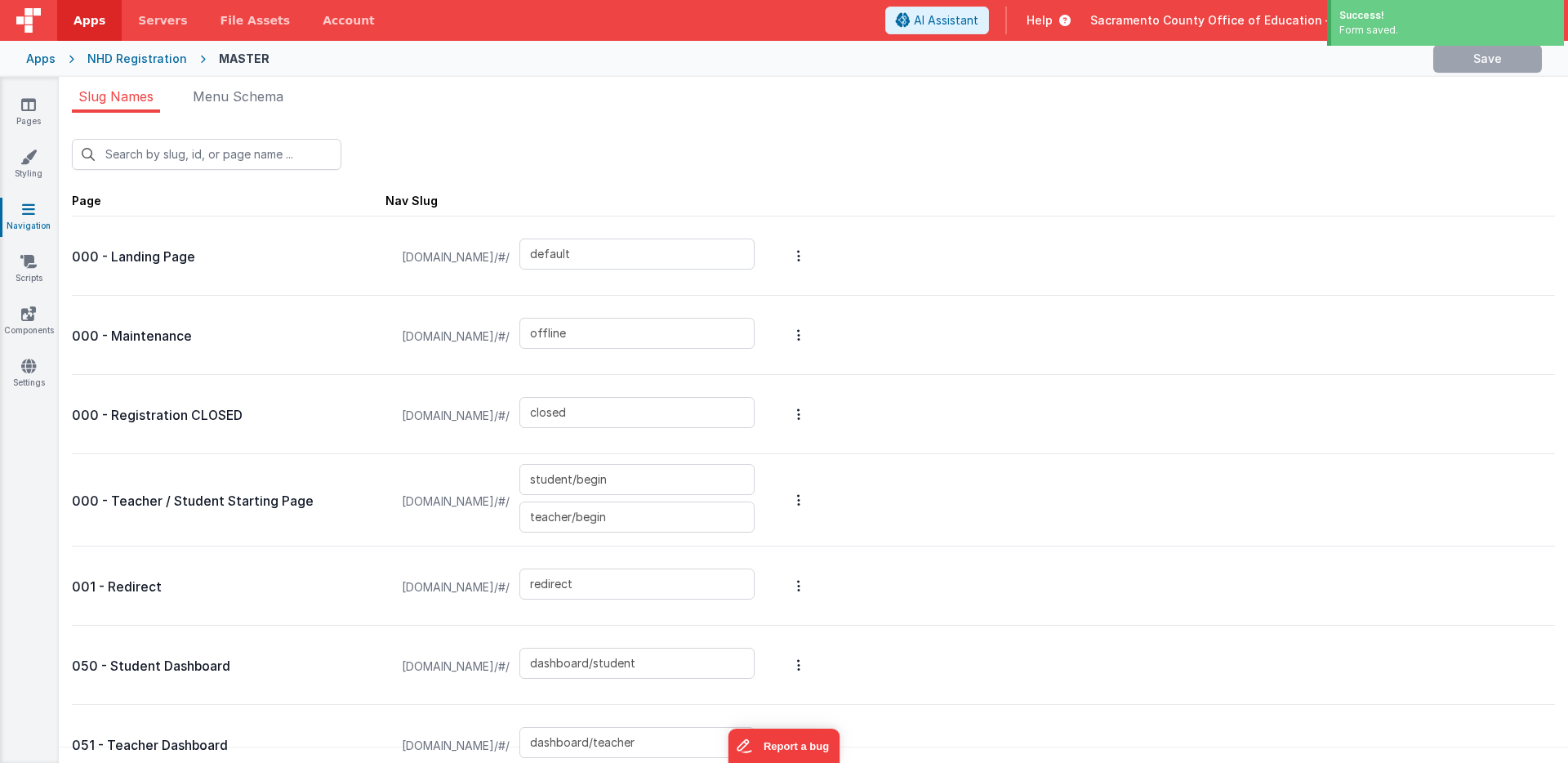
type input "teacher/school/modal"
type input "student/school/projects"
type input "teacher/school/project/modal"
type input "student/school/students"
type input "teacher/school/teachers"
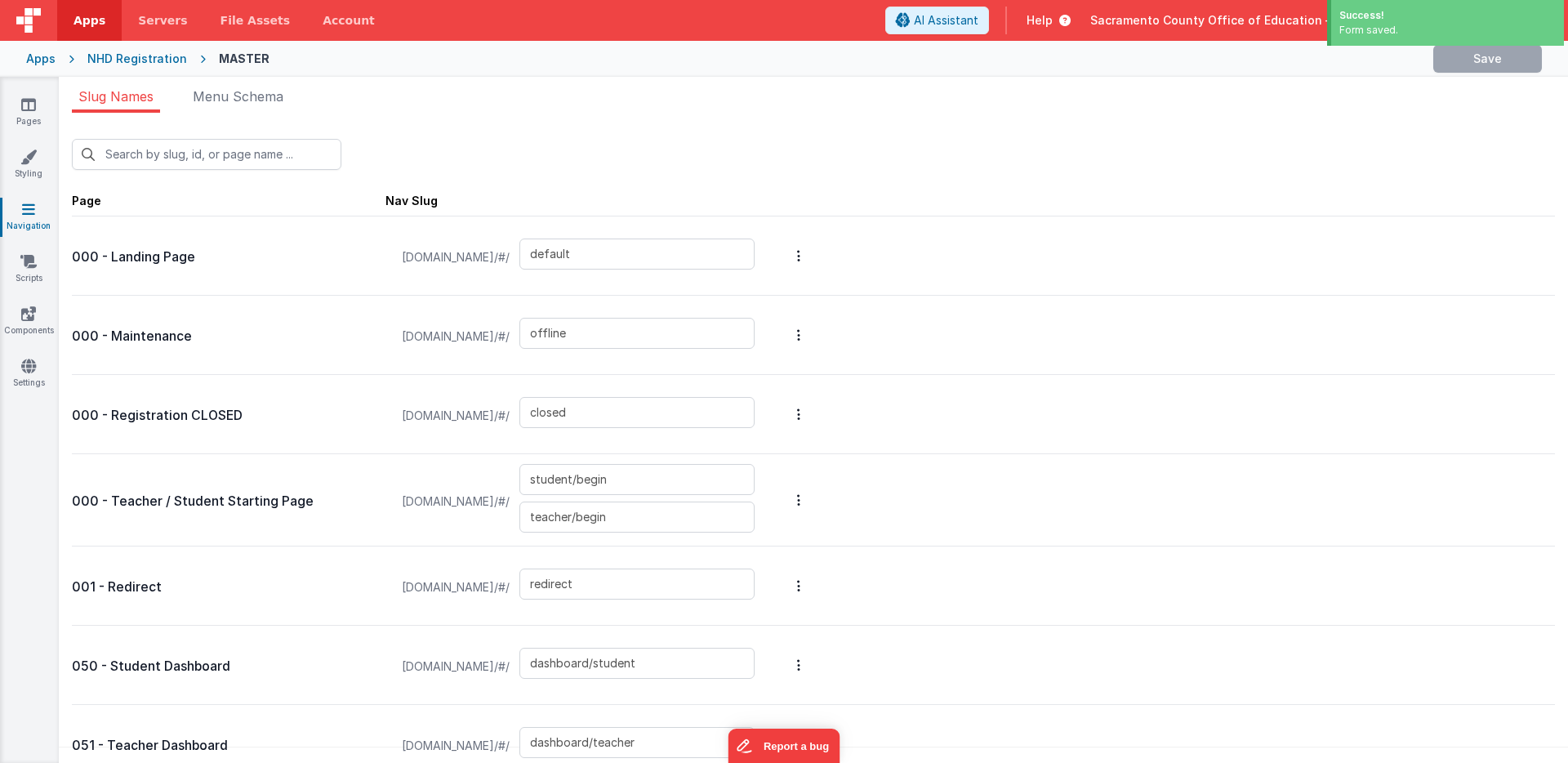
type input "teacher/school/project/student/modal"
type input "store/student"
type input "store"
type input "store/schools"
type input "store/school/students"
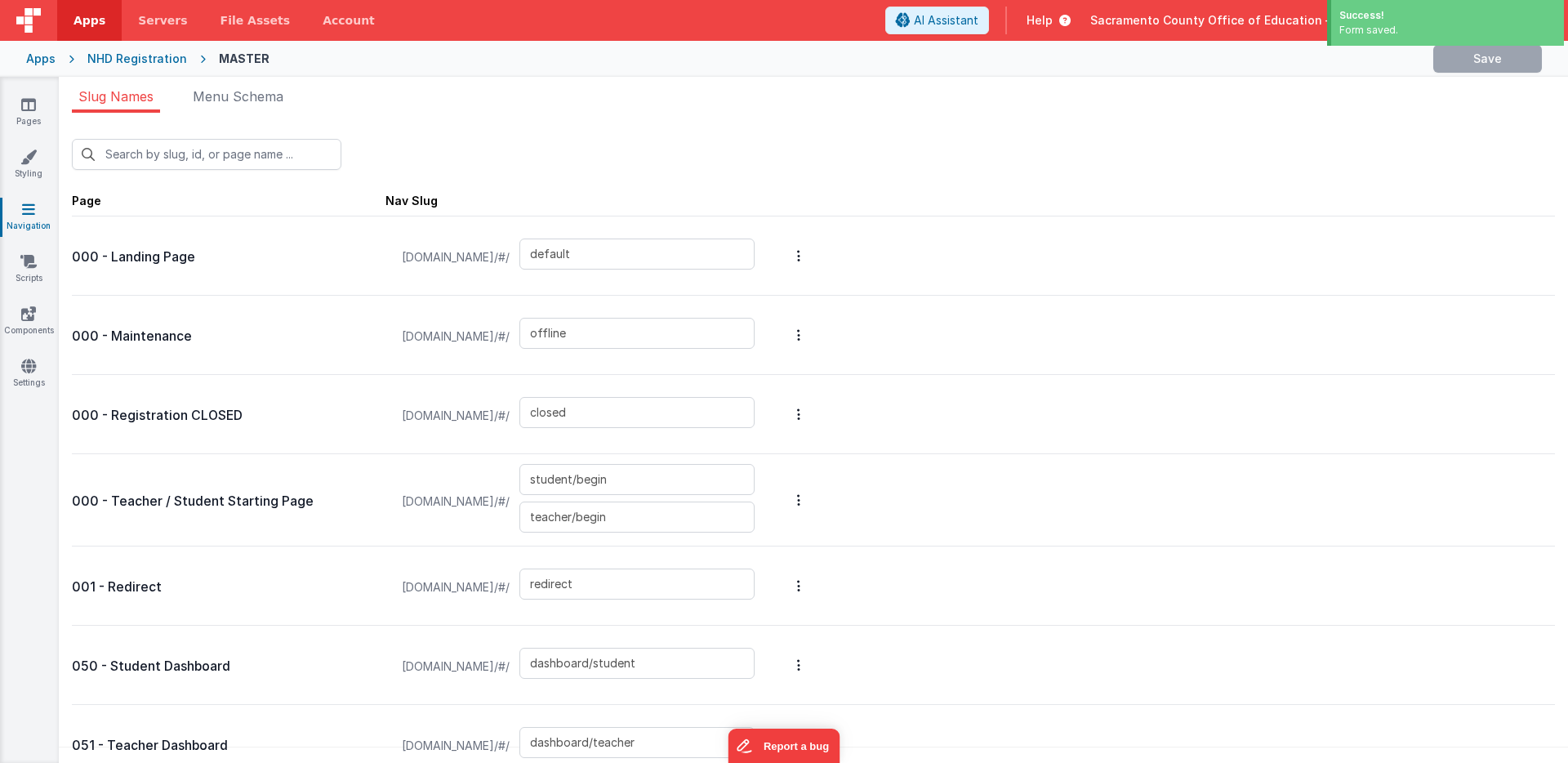
type input "store/cart"
type input "store/cart/modal"
type input "store/invoices"
type input "store/school/order"
type input "store/invoice/download"
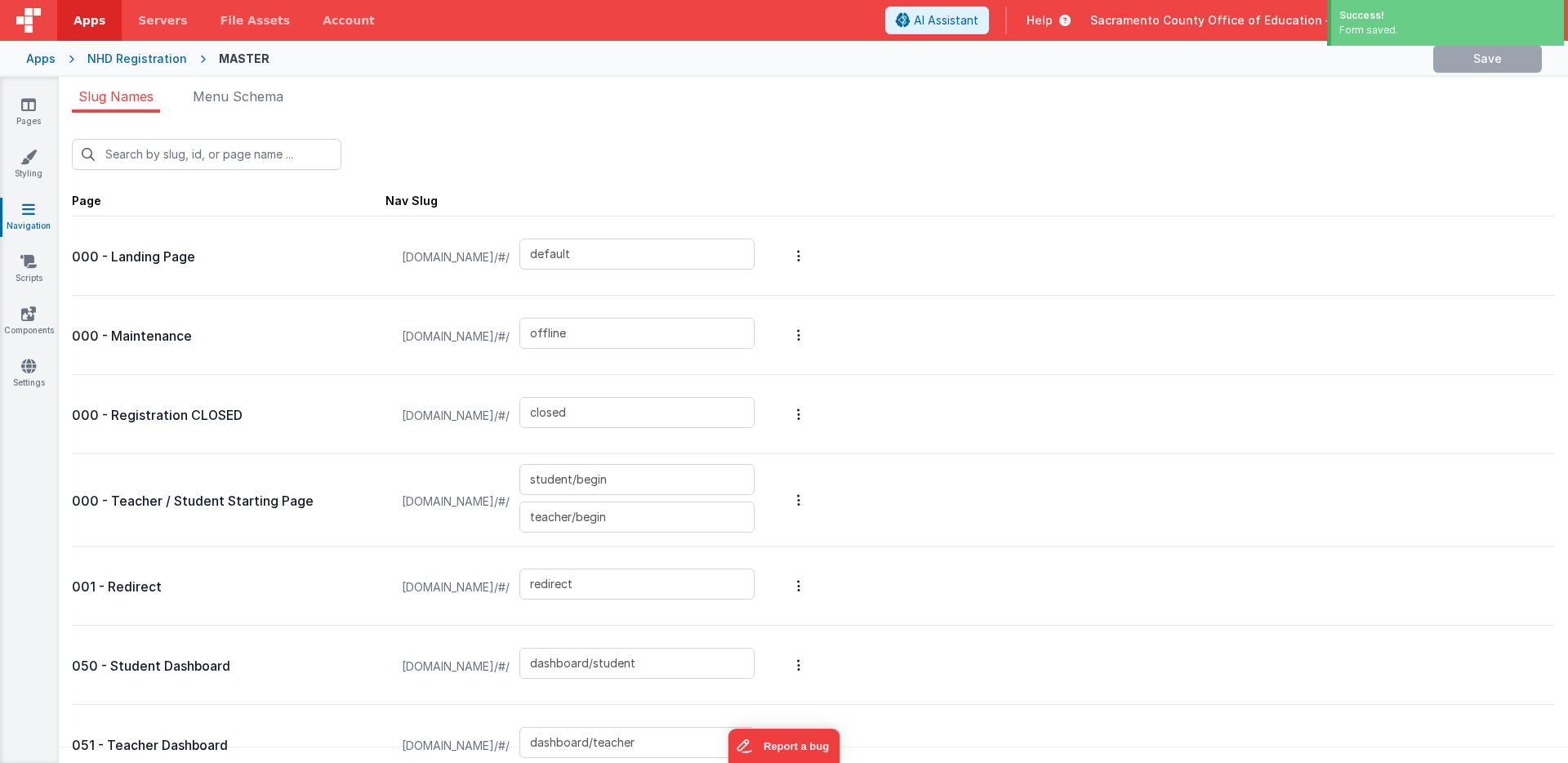
type input "project/scores"
type input "judge/checkin"
type input "judge/schedule"
type input "token/error"
type input "login/forgot"
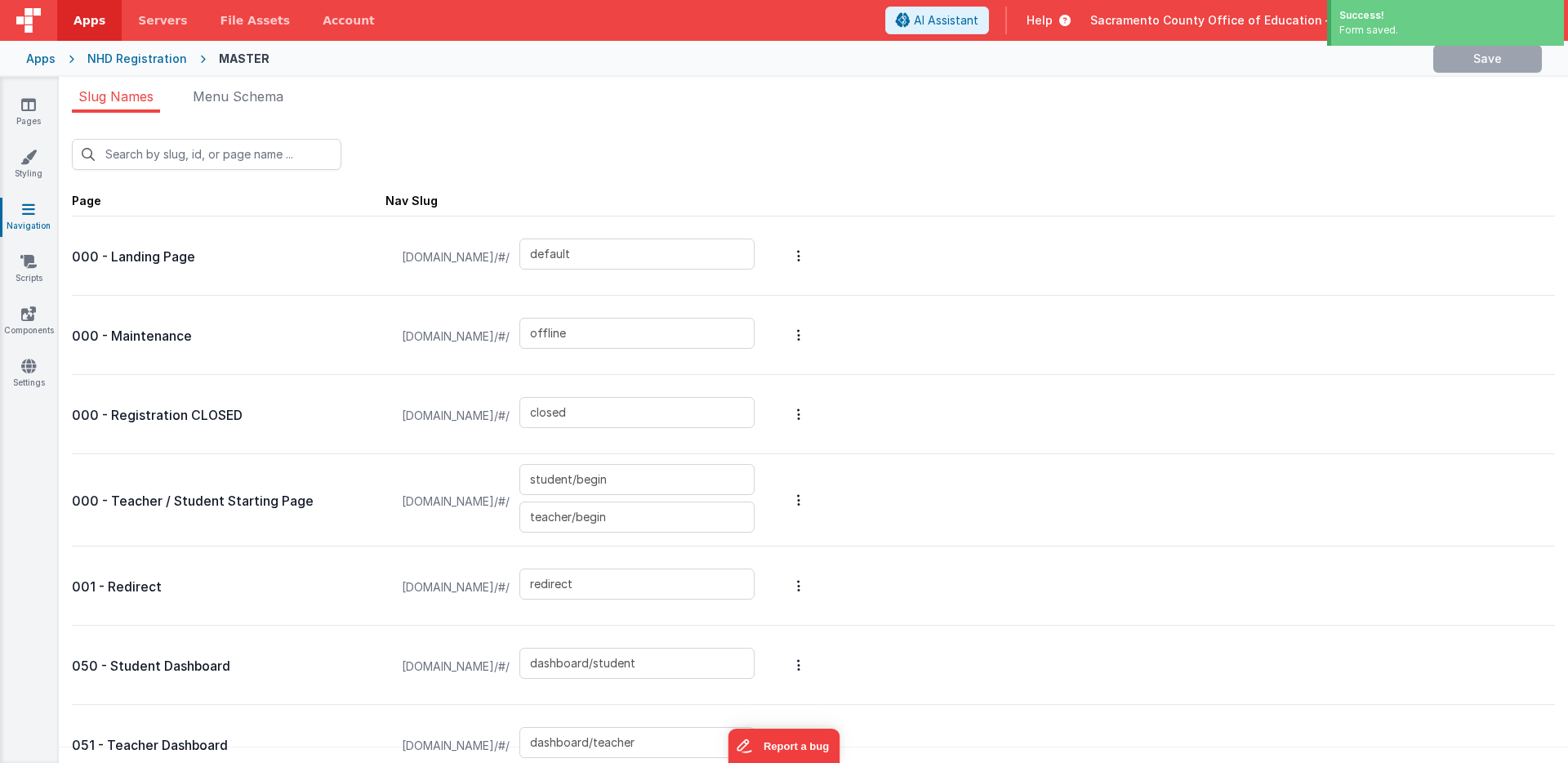
type input "login"
type input "register"
type input "login/reset"
type input "login/verify"
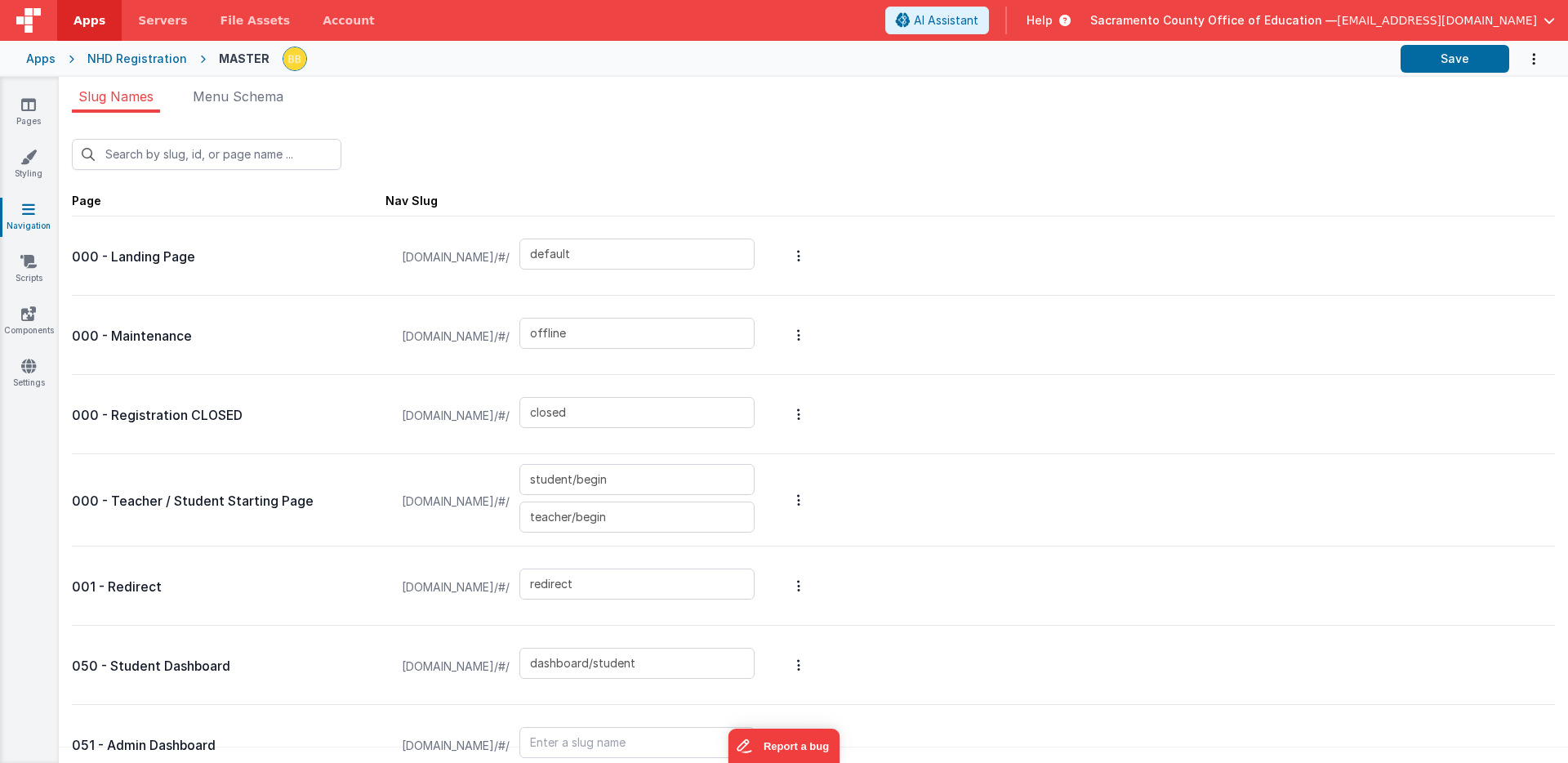
scroll to position [11, 0]
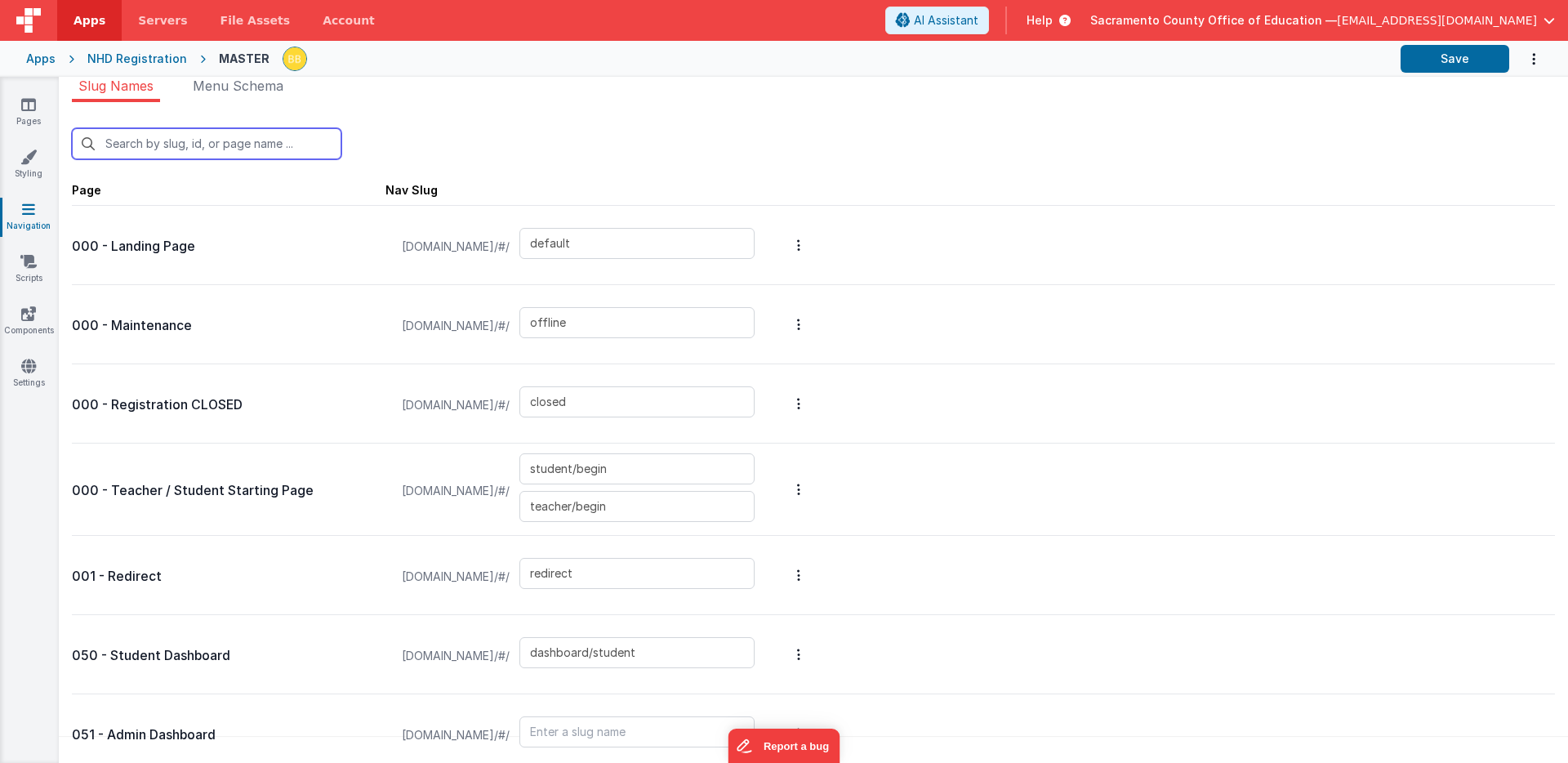
click at [260, 145] on input "text" at bounding box center [206, 144] width 270 height 31
type input "d"
type input "user/register/teacher/2"
type input "user/register/teacher/3"
type input "user/register/teacher/4"
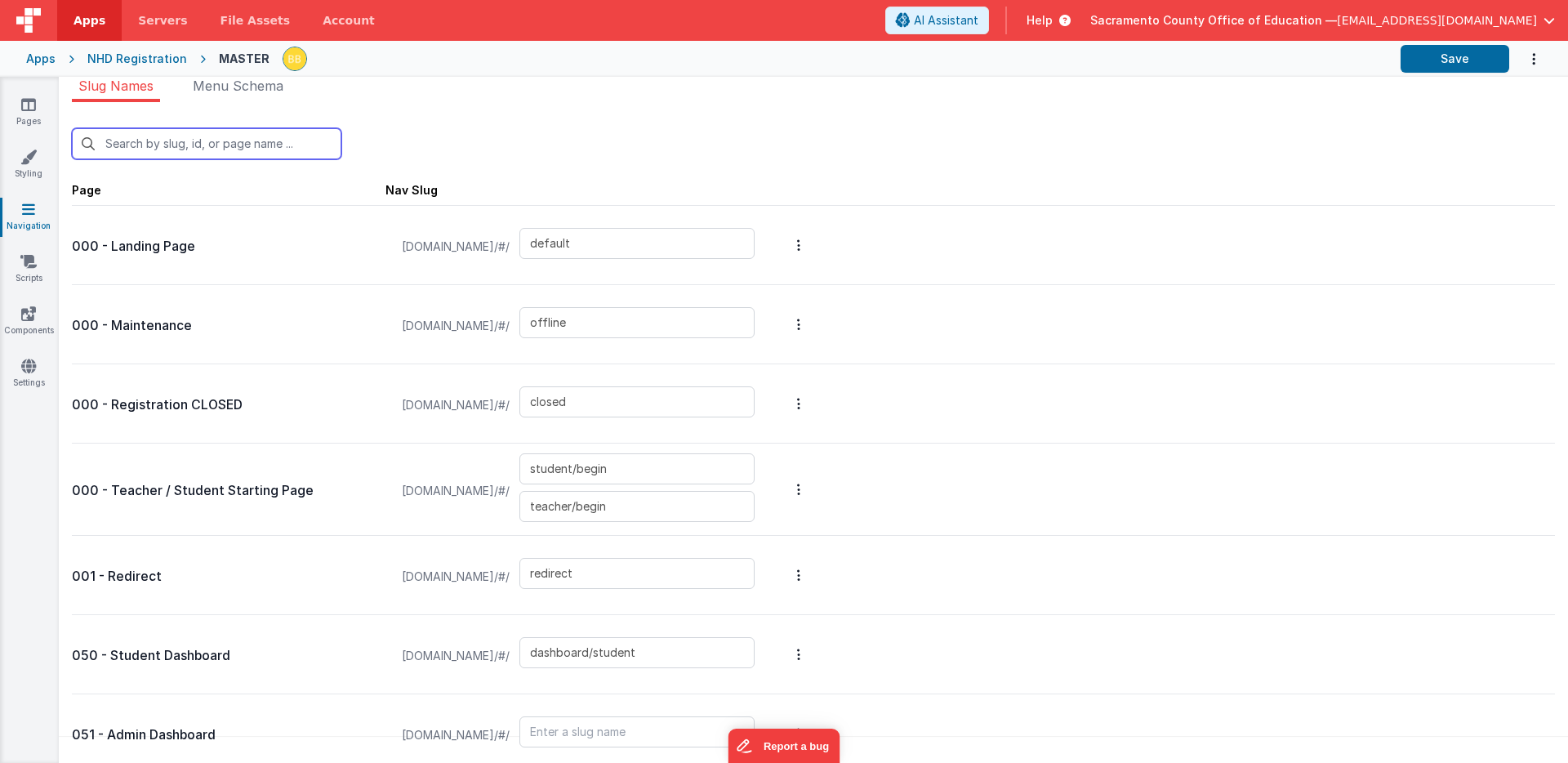
type input "teacher/schools"
type input "teacher/school/modal"
type input "student/school/projects"
type input "teacher/school/project/modal"
type input "student/school/students"
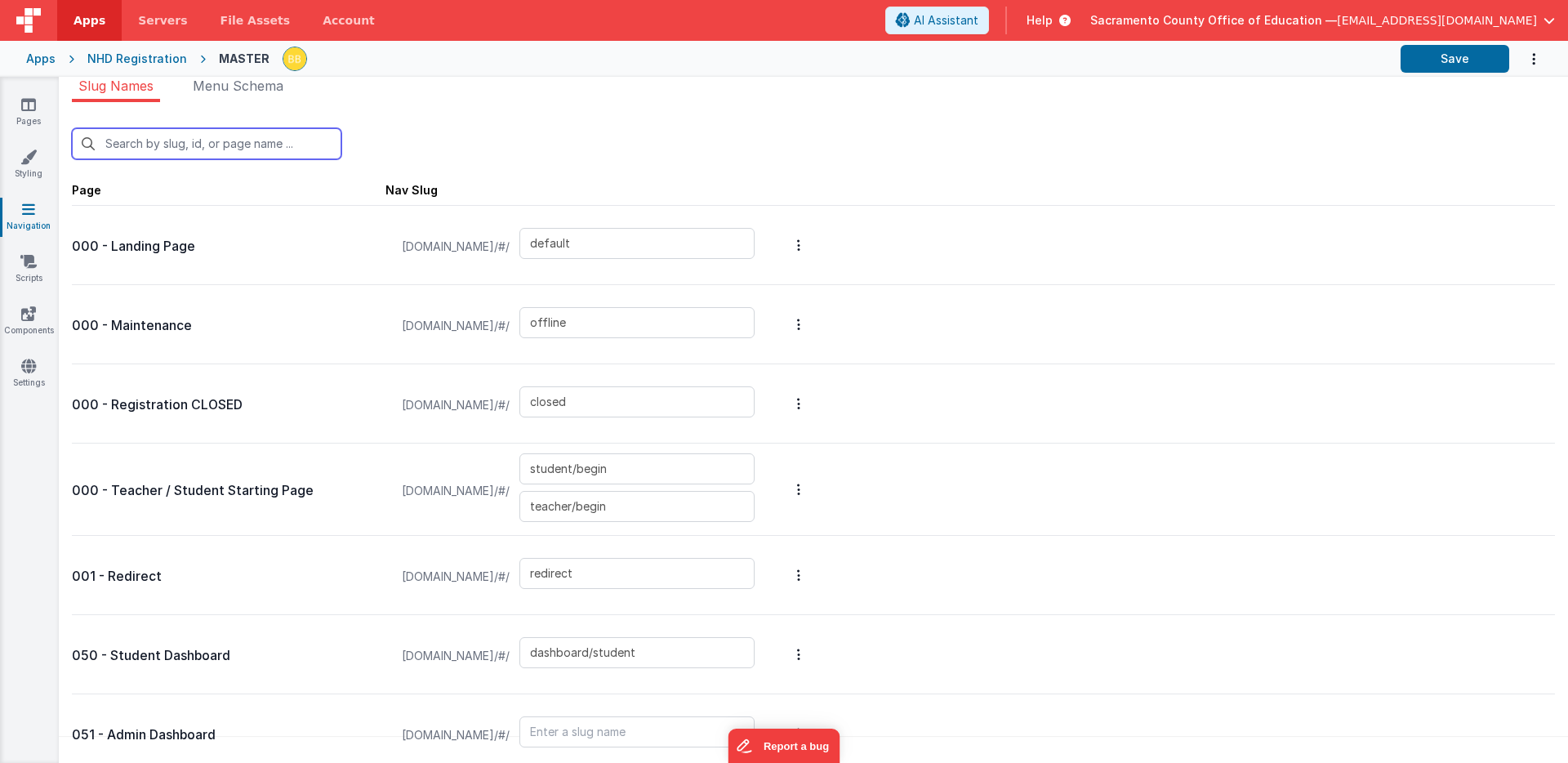
type input "teacher/school/project/student/modal"
type input "store/student"
type input "store"
type input "store/schools"
type input "store/school/students"
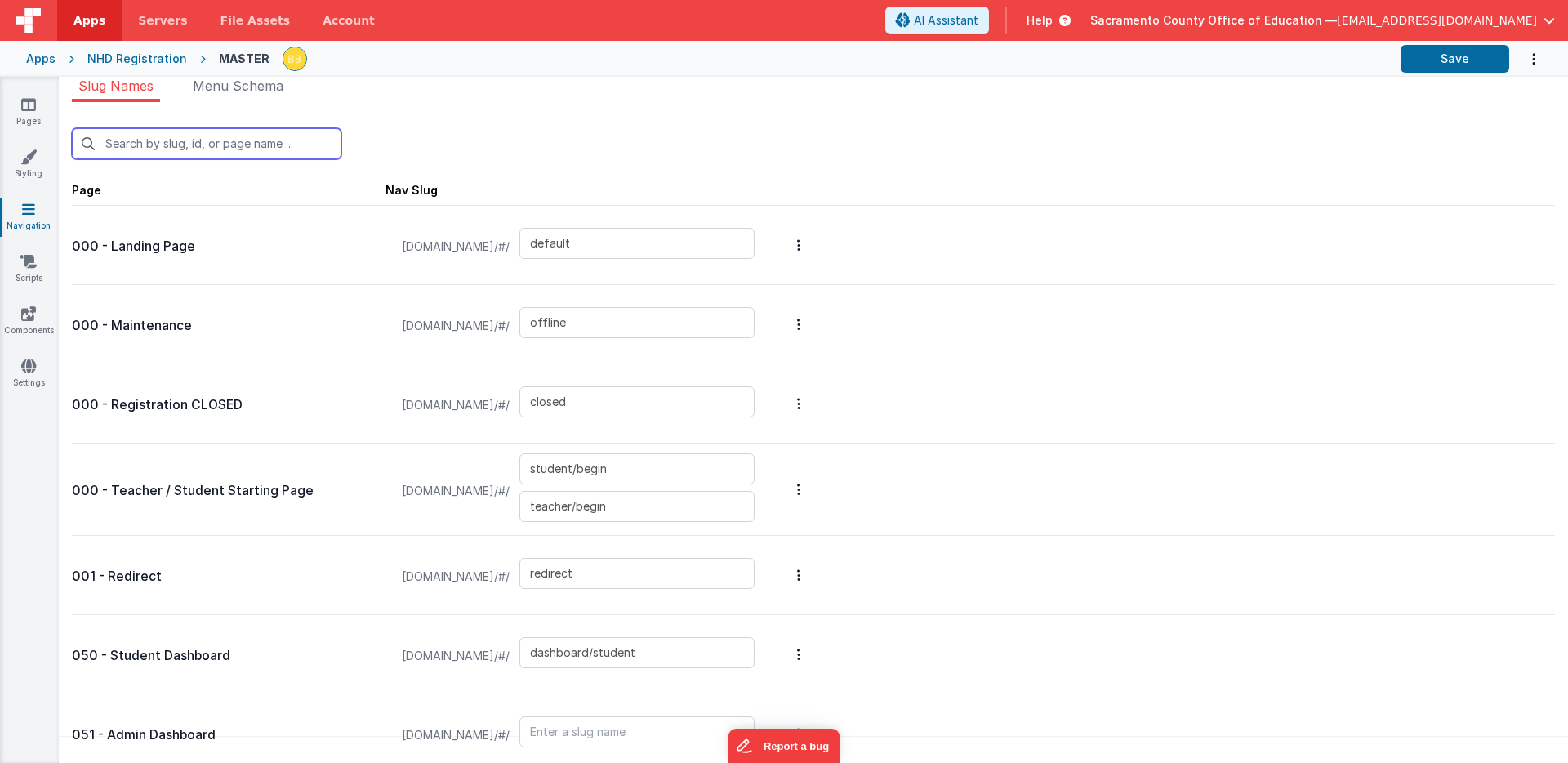
type input "store/cart"
type input "store/cart/modal"
type input "store/invoices"
type input "store/school/order"
type input "store/invoice/download"
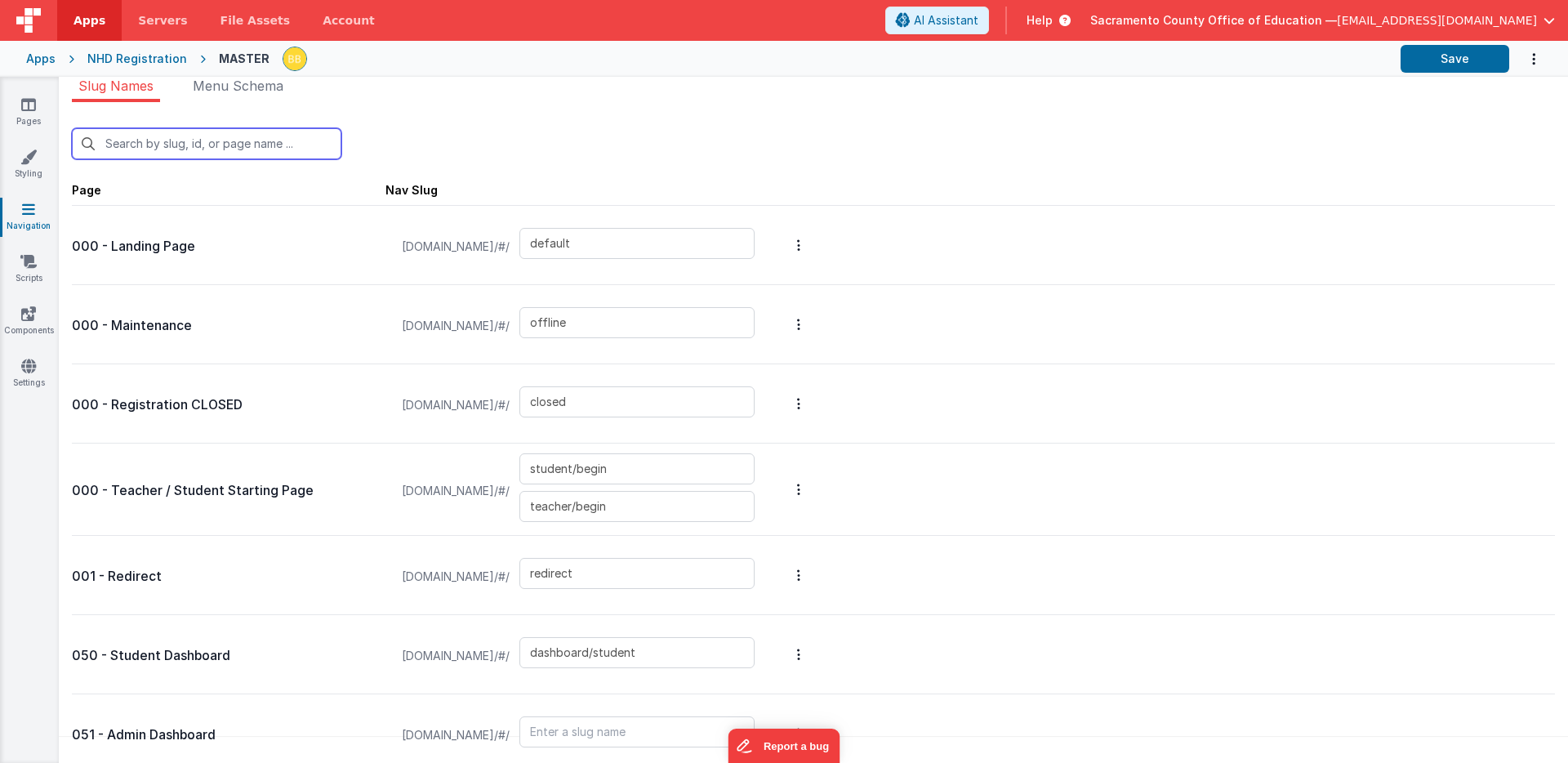
type input "project/scores"
type input "judge/checkin"
type input "judge/schedule"
type input "register"
type input "login/reset"
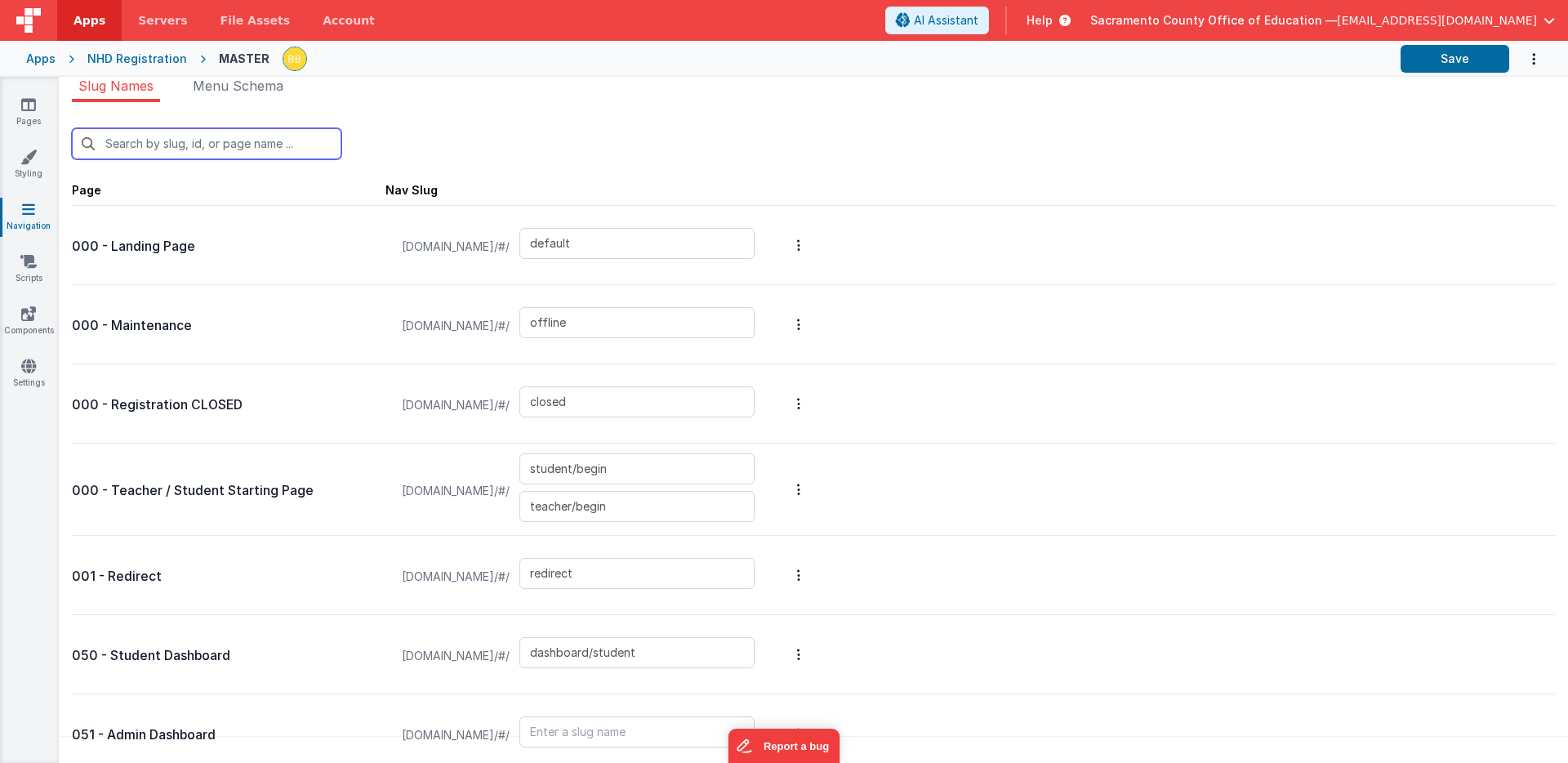
type input "login/verify"
type input "sandbox"
type input "da"
type input "dashboard/student"
type input "dashboard/teacher"
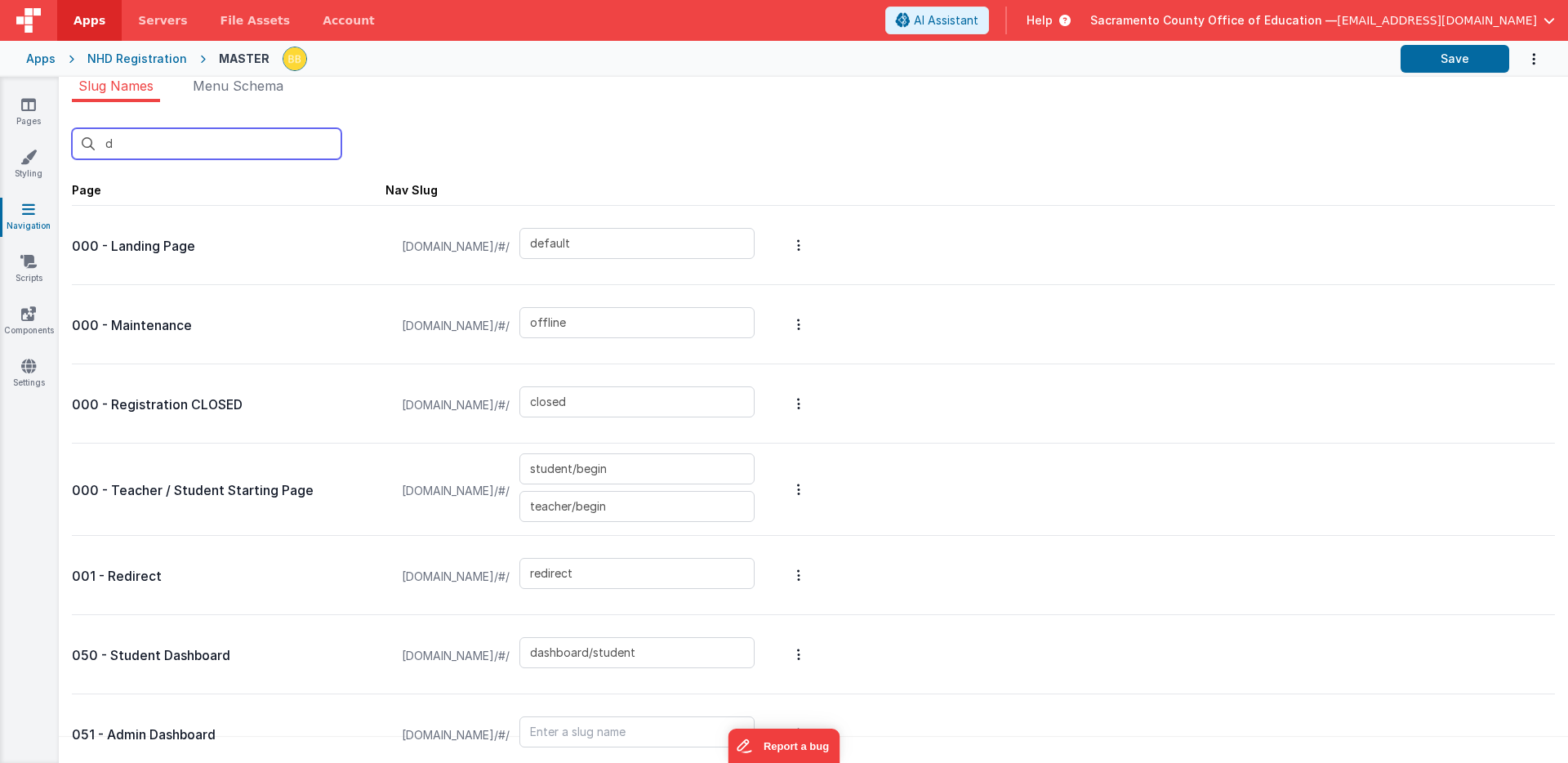
type input "user/choose"
type input "school/modal"
type input "teacher/school/modal"
type input "teacher/school/project/modal"
type input "teacher/school/project/student/modal"
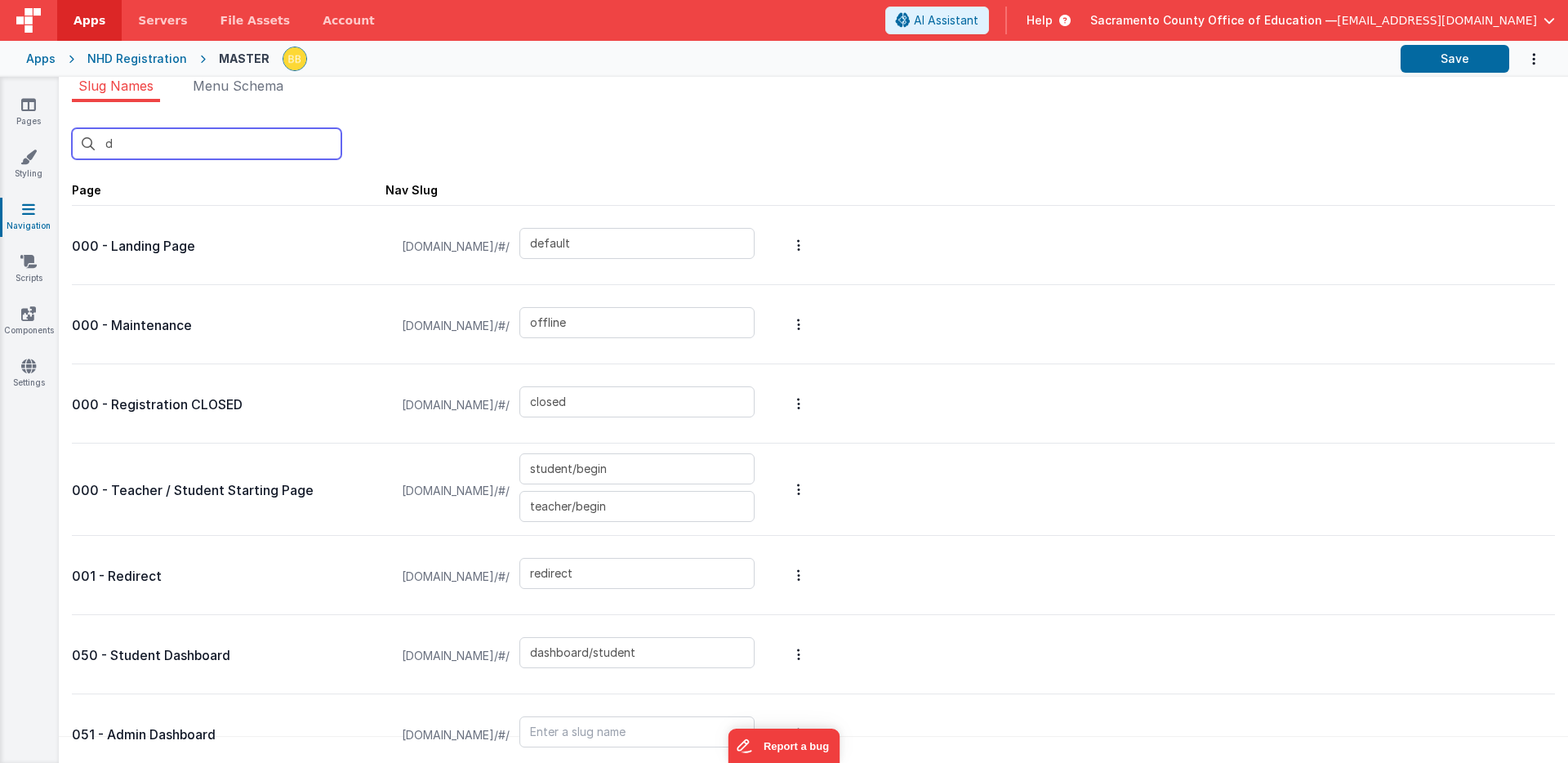
type input "store/cart/modal"
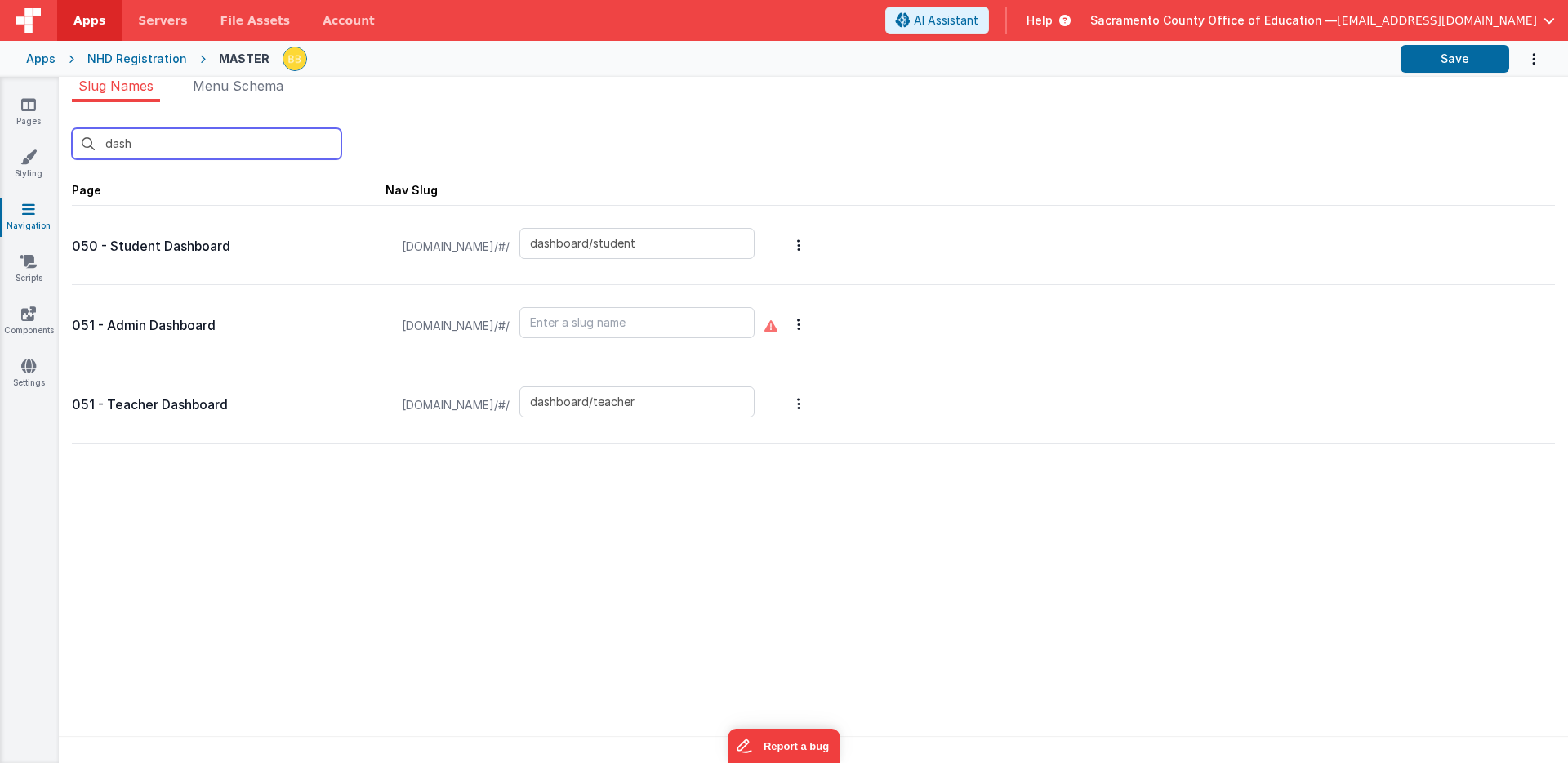
type input "dash"
click at [692, 327] on input "text" at bounding box center [637, 323] width 236 height 31
type input "dashboard/admin"
click at [1450, 56] on button "Save" at bounding box center [1455, 59] width 109 height 28
click at [30, 261] on icon at bounding box center [29, 261] width 17 height 17
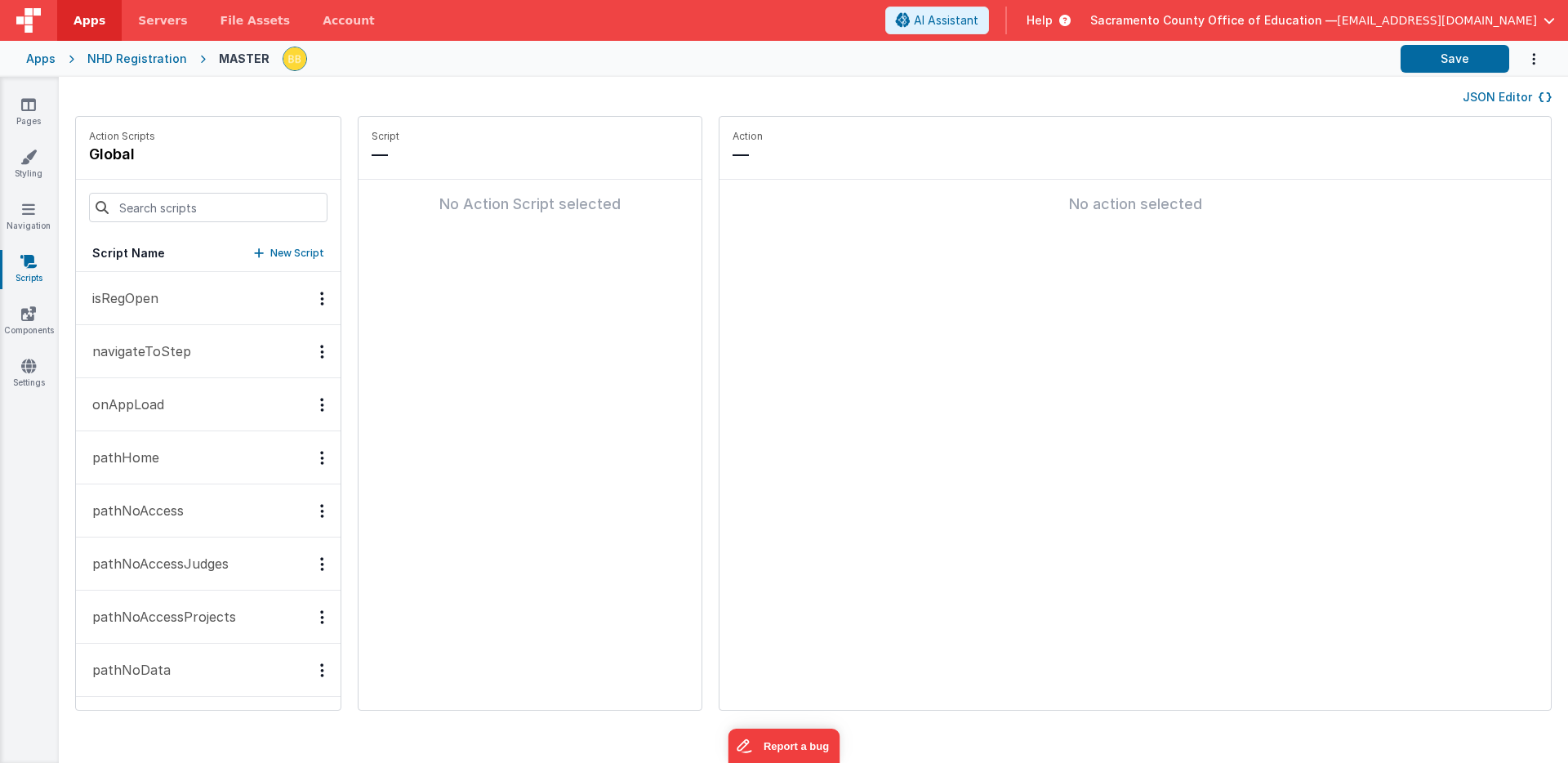
click at [142, 455] on p "pathHome" at bounding box center [121, 457] width 76 height 19
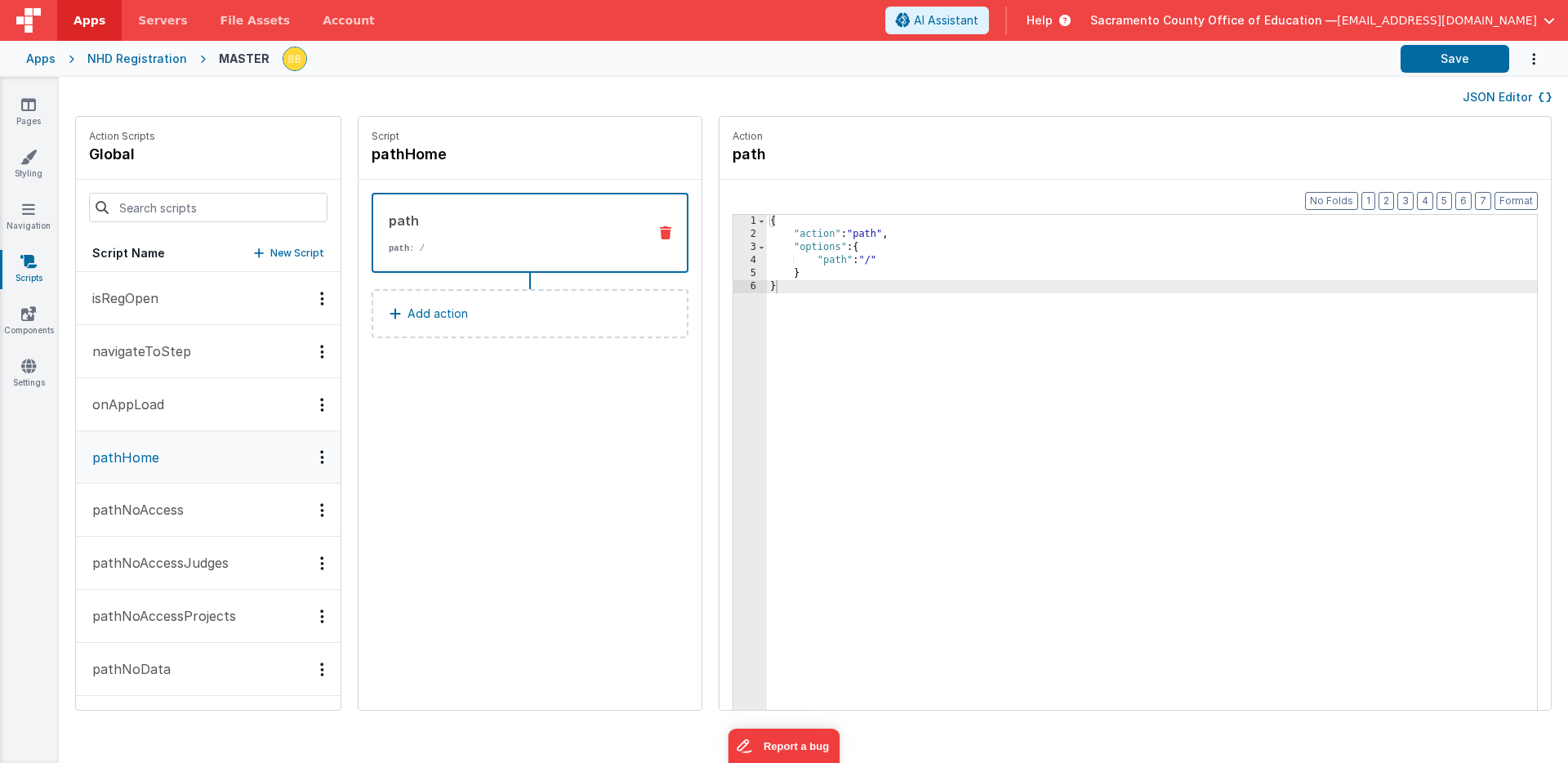
click at [154, 407] on p "onAppLoad" at bounding box center [123, 404] width 82 height 19
